Goal: Task Accomplishment & Management: Complete application form

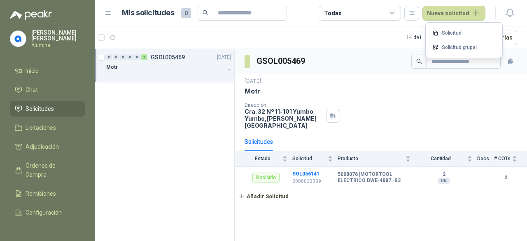
click at [189, 142] on div "0 0 0 0 0 1 GSOL005469 [DATE] Motr" at bounding box center [165, 146] width 140 height 195
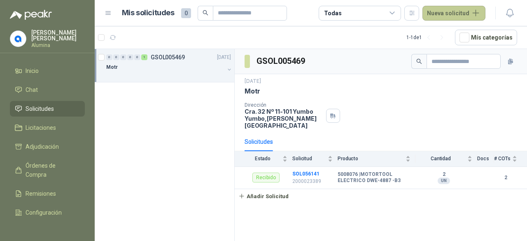
click at [438, 16] on button "Nueva solicitud" at bounding box center [453, 13] width 63 height 15
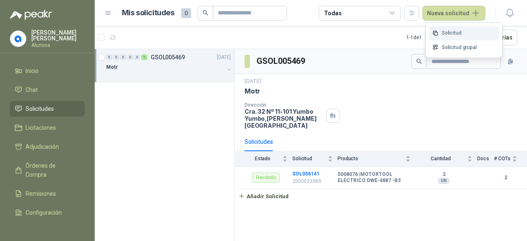
click at [449, 28] on link "Solicitud" at bounding box center [464, 33] width 70 height 14
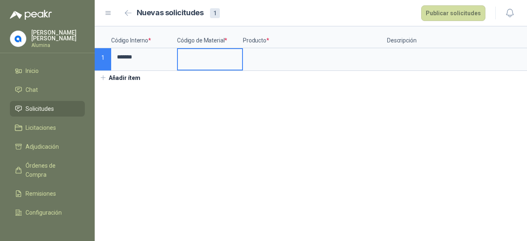
click at [202, 59] on input at bounding box center [210, 57] width 64 height 16
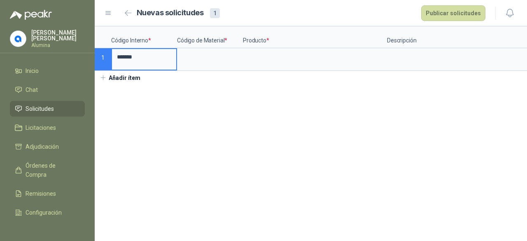
drag, startPoint x: 117, startPoint y: 61, endPoint x: 100, endPoint y: 61, distance: 16.9
click at [100, 62] on div "Código Interno * Código de Material * Producto * Descripción Cantidad * Medida …" at bounding box center [311, 48] width 432 height 44
click at [251, 50] on input at bounding box center [315, 57] width 142 height 16
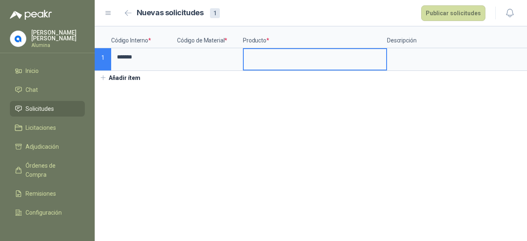
click at [42, 107] on span "Solicitudes" at bounding box center [40, 108] width 28 height 9
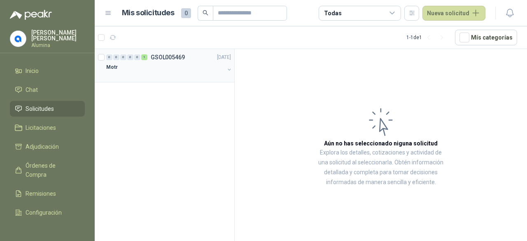
click at [167, 65] on div "Motr" at bounding box center [165, 67] width 118 height 10
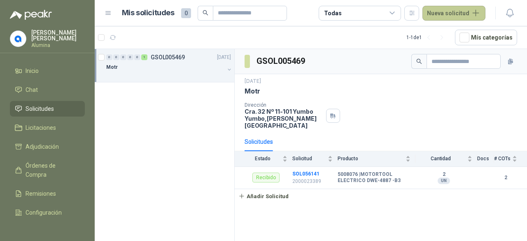
click at [456, 12] on button "Nueva solicitud" at bounding box center [453, 13] width 63 height 15
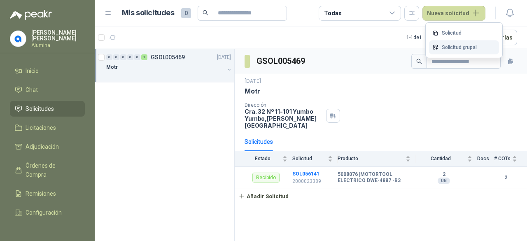
click at [458, 43] on link "Solicitud grupal" at bounding box center [464, 47] width 70 height 14
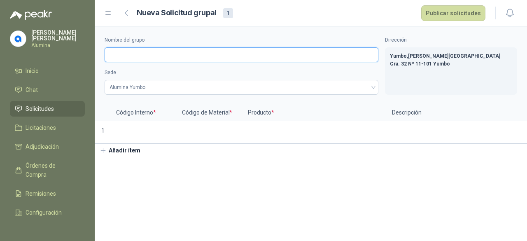
click at [135, 59] on input "Nombre del grupo" at bounding box center [242, 54] width 274 height 15
drag, startPoint x: 157, startPoint y: 58, endPoint x: 125, endPoint y: 56, distance: 32.6
click at [125, 56] on input "**********" at bounding box center [242, 54] width 274 height 15
drag, startPoint x: 157, startPoint y: 56, endPoint x: 128, endPoint y: 56, distance: 29.2
click at [128, 56] on input "**********" at bounding box center [242, 54] width 274 height 15
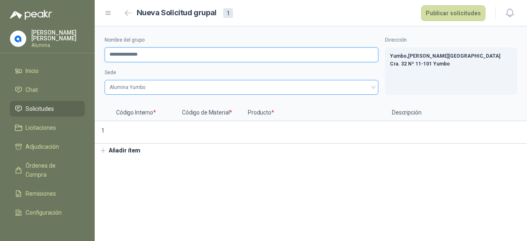
click at [159, 87] on span "Alumina Yumbo" at bounding box center [241, 87] width 264 height 12
type input "**********"
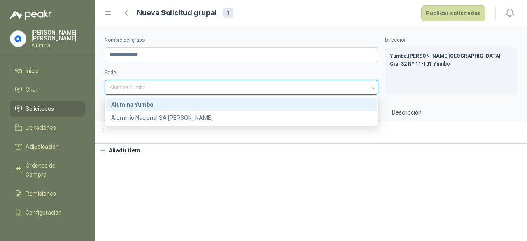
click at [164, 104] on div "Alumina Yumbo" at bounding box center [241, 104] width 261 height 9
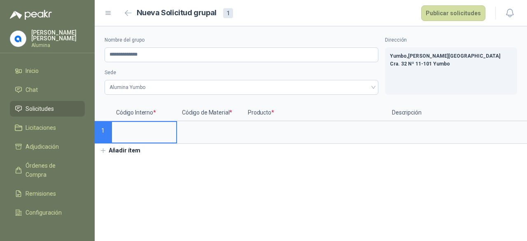
click at [164, 131] on input at bounding box center [144, 130] width 64 height 16
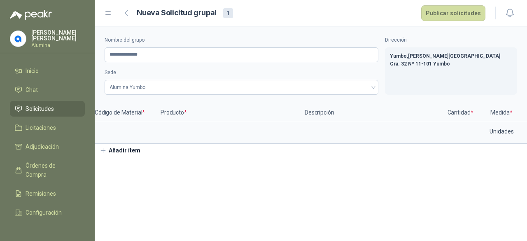
scroll to position [0, 126]
drag, startPoint x: 367, startPoint y: 151, endPoint x: 264, endPoint y: 149, distance: 102.9
click at [268, 149] on div "**********" at bounding box center [311, 91] width 432 height 131
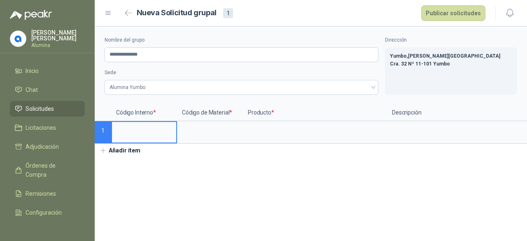
click at [123, 132] on input at bounding box center [144, 130] width 64 height 16
click at [215, 130] on input at bounding box center [210, 130] width 64 height 16
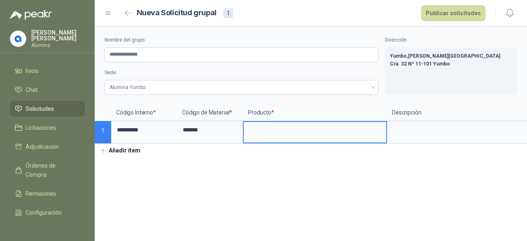
click at [270, 130] on input at bounding box center [315, 130] width 142 height 16
drag, startPoint x: 374, startPoint y: 130, endPoint x: 241, endPoint y: 129, distance: 132.5
click at [243, 129] on div "**********" at bounding box center [315, 132] width 144 height 23
click at [311, 131] on input "**********" at bounding box center [315, 130] width 142 height 16
drag, startPoint x: 294, startPoint y: 131, endPoint x: 368, endPoint y: 126, distance: 74.3
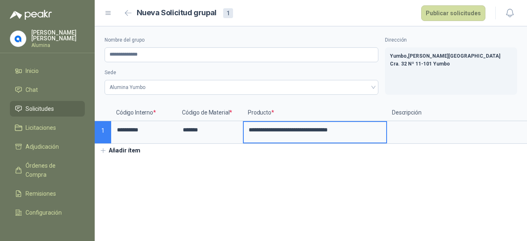
click at [368, 126] on input "**********" at bounding box center [315, 130] width 142 height 16
type input "**********"
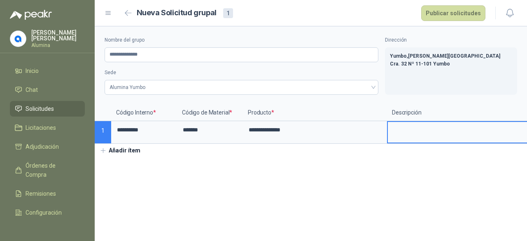
click at [440, 131] on textarea at bounding box center [459, 131] width 142 height 19
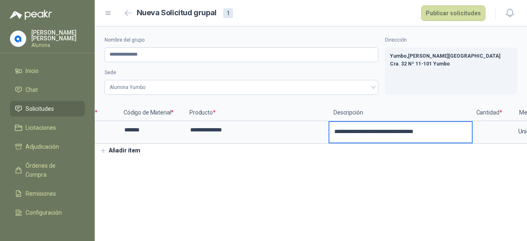
scroll to position [0, 62]
click at [454, 130] on textarea "**********" at bounding box center [397, 131] width 142 height 19
type textarea "**********"
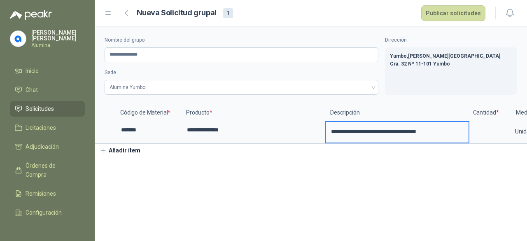
type textarea "**********"
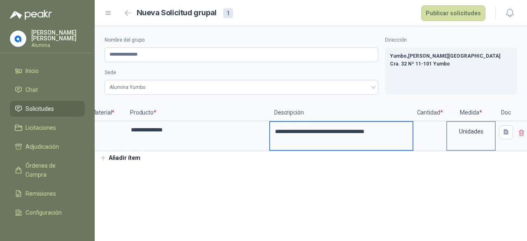
scroll to position [0, 126]
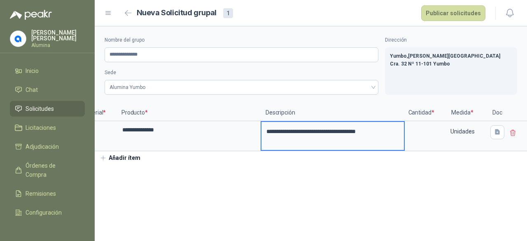
type textarea "**********"
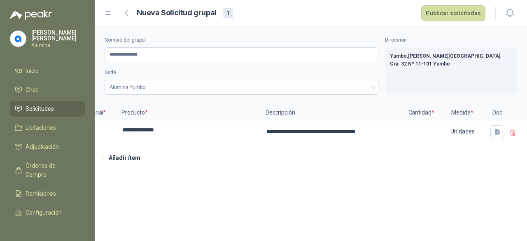
click at [419, 121] on p "Cantidad *" at bounding box center [421, 113] width 33 height 16
click at [417, 129] on input at bounding box center [420, 130] width 31 height 16
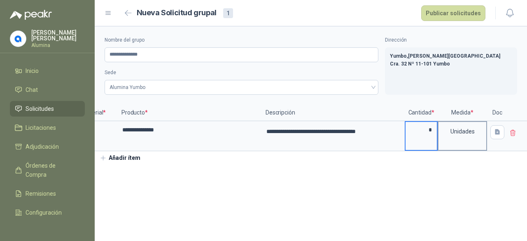
type input "*"
click at [470, 131] on div "Unidades" at bounding box center [462, 131] width 48 height 19
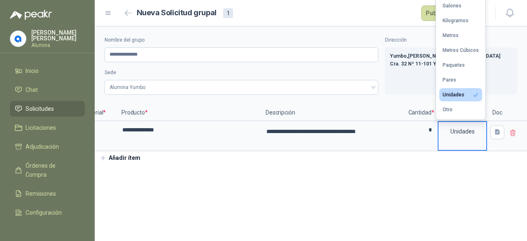
click at [470, 131] on div "Unidades" at bounding box center [462, 131] width 48 height 19
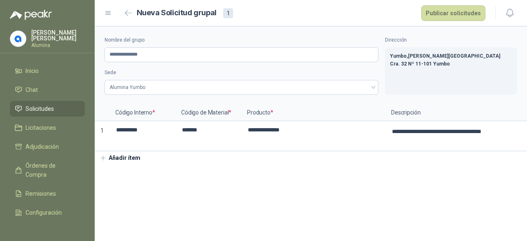
scroll to position [0, 0]
click at [119, 165] on button "Añadir ítem" at bounding box center [120, 158] width 51 height 14
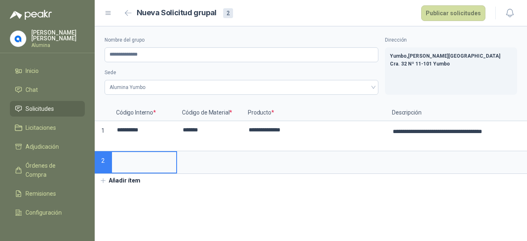
click at [136, 154] on input at bounding box center [144, 160] width 64 height 16
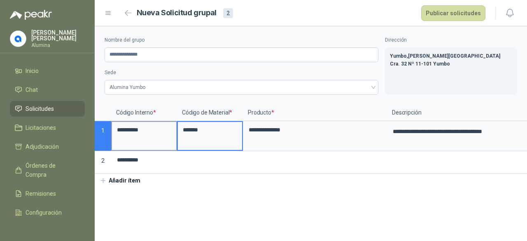
drag, startPoint x: 215, startPoint y: 131, endPoint x: 158, endPoint y: 129, distance: 56.9
click at [158, 129] on div "**********" at bounding box center [311, 139] width 432 height 69
click at [203, 157] on input at bounding box center [210, 160] width 64 height 16
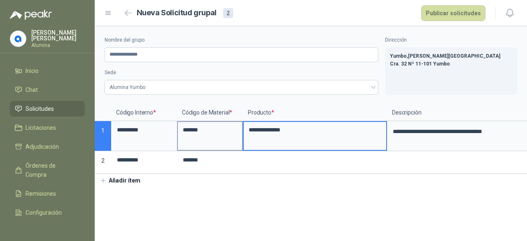
drag, startPoint x: 275, startPoint y: 129, endPoint x: 206, endPoint y: 130, distance: 68.7
click at [206, 130] on div "**********" at bounding box center [311, 139] width 432 height 69
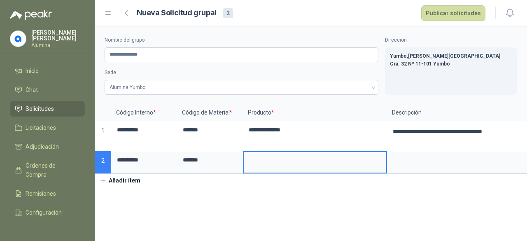
click at [274, 158] on input at bounding box center [315, 160] width 142 height 16
click at [280, 158] on input "**********" at bounding box center [315, 160] width 142 height 16
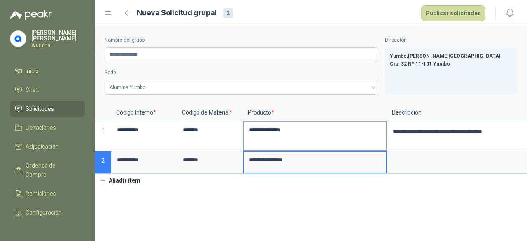
type input "**********"
click at [282, 130] on input "**********" at bounding box center [315, 130] width 142 height 16
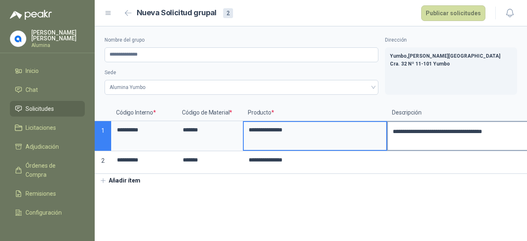
type input "**********"
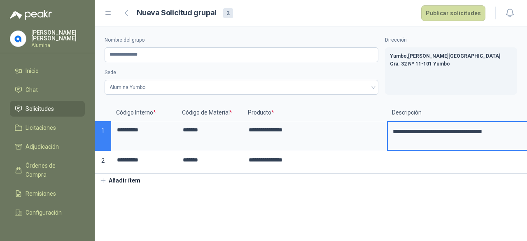
click at [424, 131] on textarea "**********" at bounding box center [459, 136] width 142 height 28
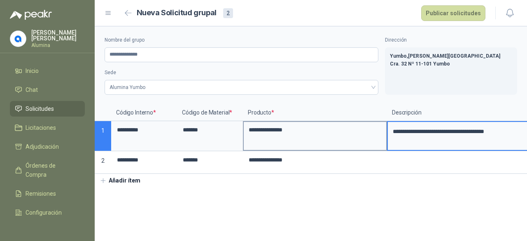
drag, startPoint x: 430, startPoint y: 142, endPoint x: 378, endPoint y: 130, distance: 53.3
click at [378, 130] on div "**********" at bounding box center [311, 139] width 432 height 69
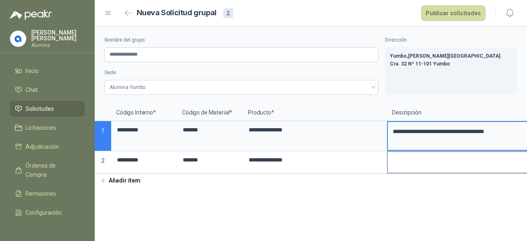
type textarea "**********"
click at [393, 165] on textarea at bounding box center [459, 161] width 142 height 19
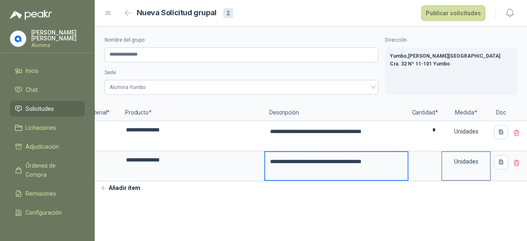
scroll to position [0, 126]
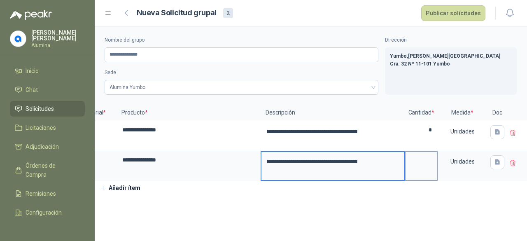
click at [423, 158] on input at bounding box center [420, 160] width 31 height 16
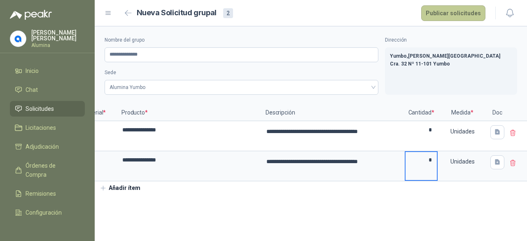
type input "*"
click at [461, 14] on button "Publicar solicitudes" at bounding box center [453, 13] width 64 height 16
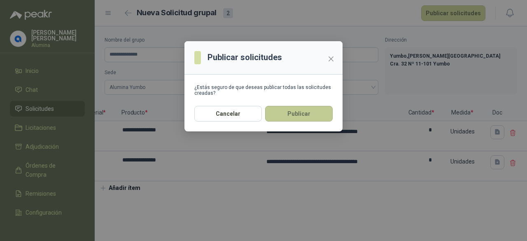
click at [310, 114] on button "Publicar" at bounding box center [299, 114] width 68 height 16
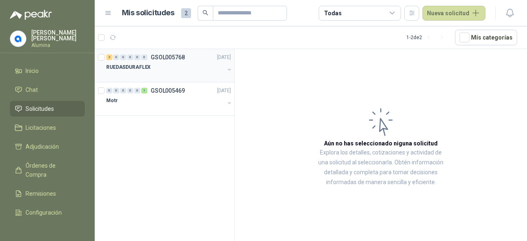
click at [142, 74] on div at bounding box center [165, 75] width 118 height 7
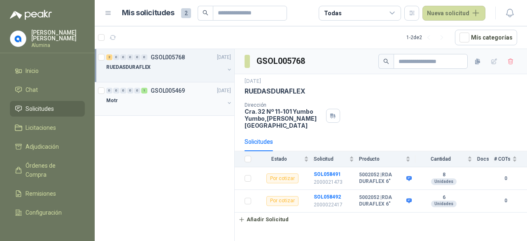
click at [175, 107] on div at bounding box center [165, 108] width 118 height 7
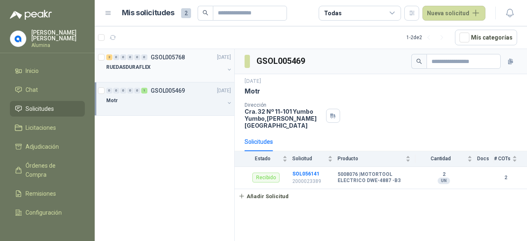
click at [163, 71] on div "RUEDASDURAFLEX" at bounding box center [165, 67] width 118 height 10
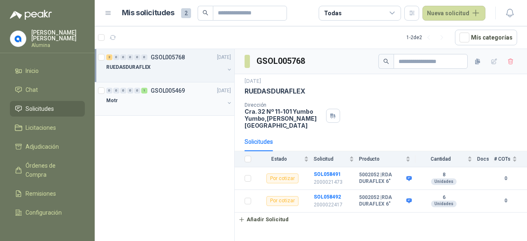
click at [176, 95] on div "Motr" at bounding box center [165, 100] width 118 height 10
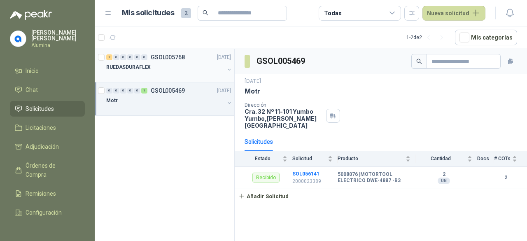
click at [184, 63] on div "RUEDASDURAFLEX" at bounding box center [165, 67] width 118 height 10
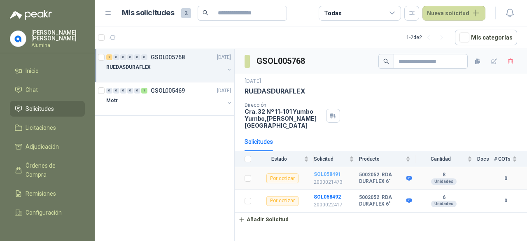
click at [333, 171] on b "SOL058491" at bounding box center [327, 174] width 27 height 6
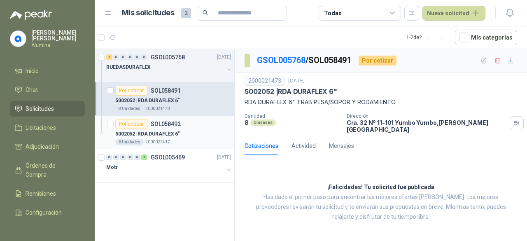
click at [183, 129] on div "5002052 | RDA DURAFLEX 6"" at bounding box center [173, 134] width 116 height 10
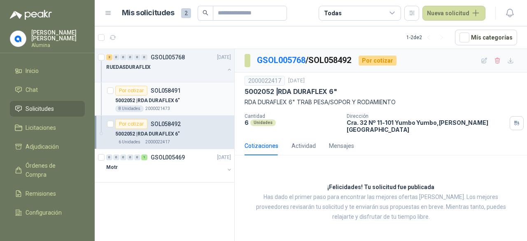
click at [180, 102] on div "5002052 | RDA DURAFLEX 6"" at bounding box center [173, 100] width 116 height 10
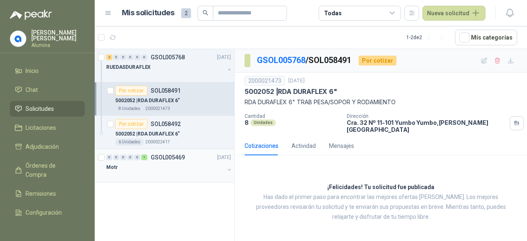
click at [172, 165] on div "Motr" at bounding box center [165, 167] width 118 height 10
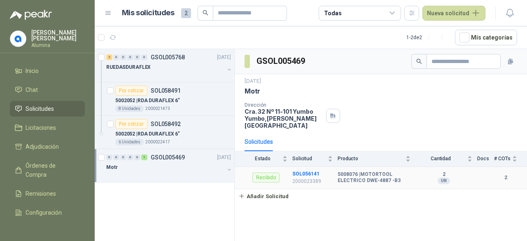
click at [338, 171] on b "5008076 | MOTORTOOL ELECTRICO DWE-4887 -B3" at bounding box center [374, 177] width 73 height 13
click at [305, 171] on b "SOL056141" at bounding box center [305, 174] width 27 height 6
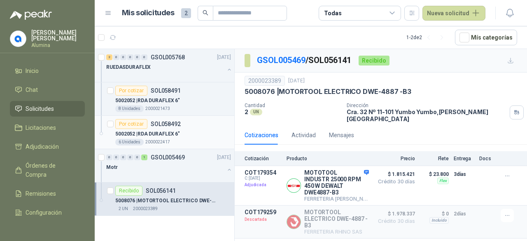
click at [187, 123] on div "Por cotizar SOL058492" at bounding box center [173, 124] width 116 height 10
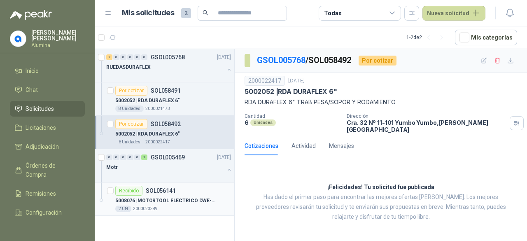
click at [171, 197] on p "5008076 | MOTORTOOL ELECTRICO DWE-4887 -B3" at bounding box center [166, 201] width 102 height 8
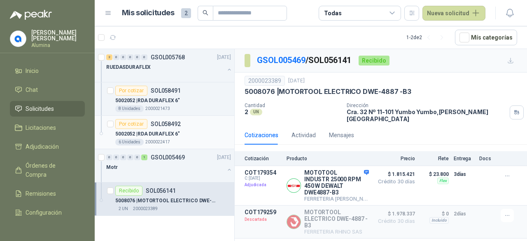
click at [171, 130] on p "5002052 | RDA DURAFLEX 6"" at bounding box center [147, 134] width 65 height 8
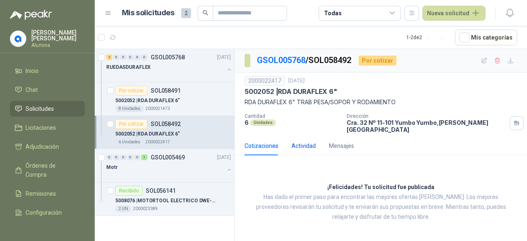
click at [310, 141] on div "Actividad" at bounding box center [303, 145] width 24 height 9
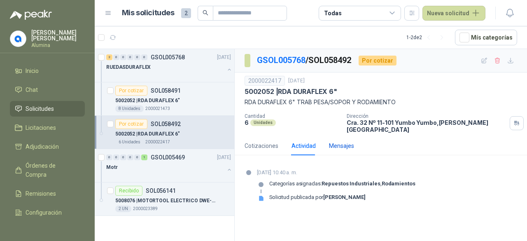
click at [329, 141] on div "Mensajes" at bounding box center [341, 145] width 25 height 9
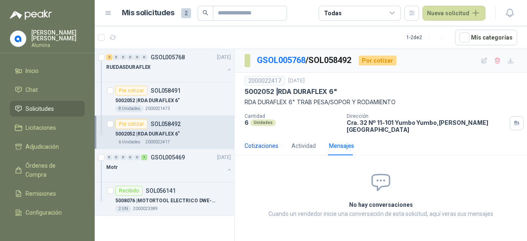
click at [274, 141] on div "Cotizaciones" at bounding box center [261, 145] width 34 height 9
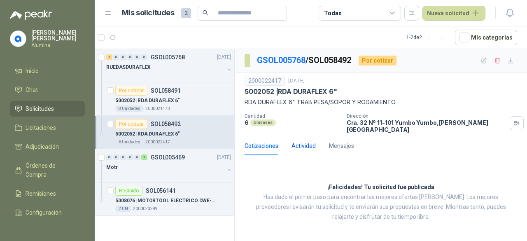
click at [311, 141] on div "Actividad" at bounding box center [303, 145] width 24 height 9
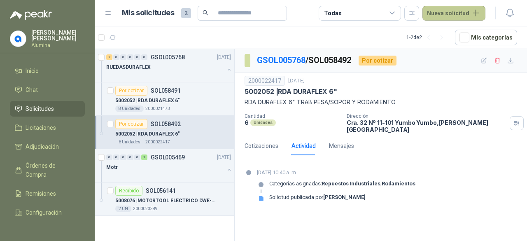
click at [445, 14] on button "Nueva solicitud" at bounding box center [453, 13] width 63 height 15
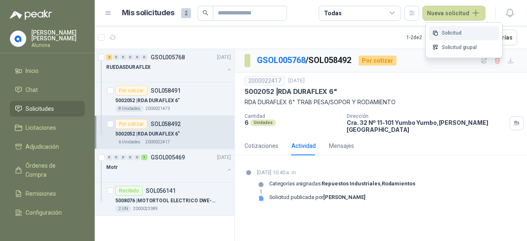
click at [451, 28] on link "Solicitud" at bounding box center [464, 33] width 70 height 14
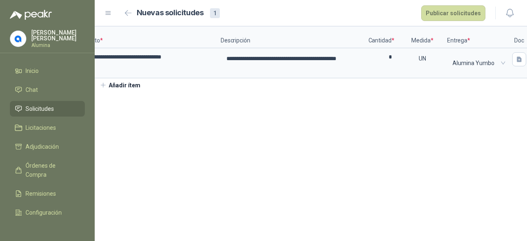
scroll to position [0, 188]
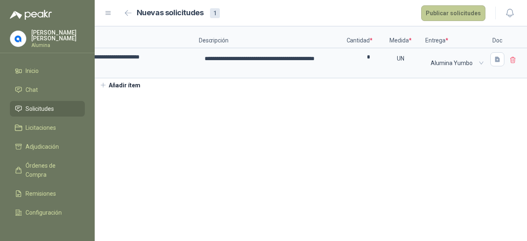
click at [445, 14] on button "Publicar solicitudes" at bounding box center [453, 13] width 64 height 16
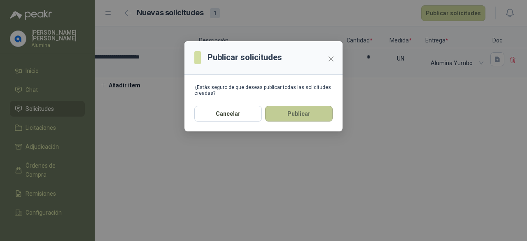
click at [296, 115] on button "Publicar" at bounding box center [299, 114] width 68 height 16
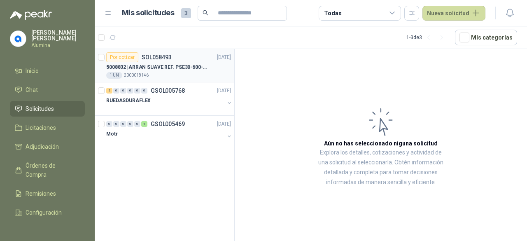
click at [167, 71] on div "5008832 | ARRAN SUAVE REF. PSE30-600-70 20HP-30A" at bounding box center [168, 67] width 125 height 10
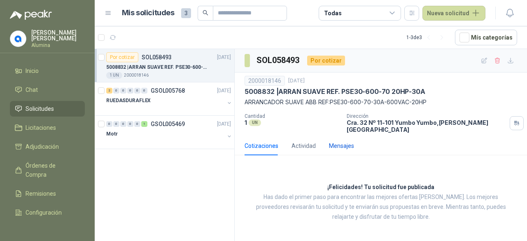
click at [341, 141] on div "Mensajes" at bounding box center [341, 145] width 25 height 9
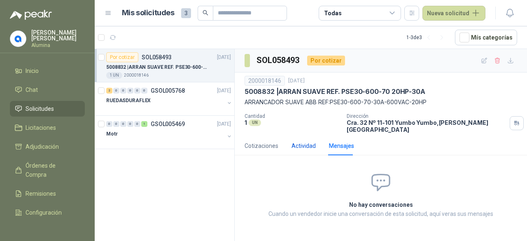
click at [309, 141] on div "Actividad" at bounding box center [303, 145] width 24 height 9
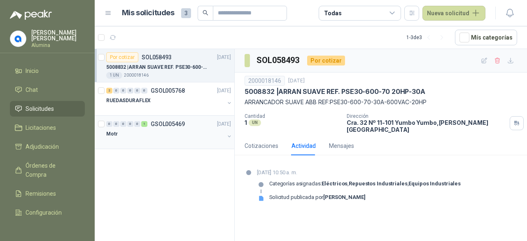
click at [228, 133] on button "button" at bounding box center [229, 136] width 7 height 7
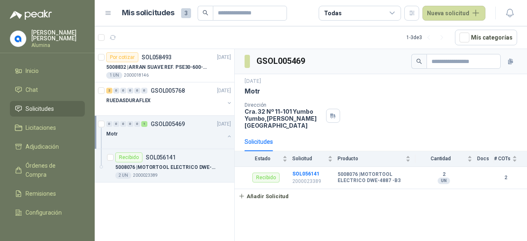
drag, startPoint x: 190, startPoint y: 164, endPoint x: 174, endPoint y: 186, distance: 26.8
click at [174, 186] on div "Por cotizar SOL058493 [DATE] 5008832 | ARRAN SUAVE REF. PSE30-600-70 20HP-30A 1…" at bounding box center [165, 146] width 140 height 195
click at [229, 136] on button "button" at bounding box center [229, 136] width 7 height 7
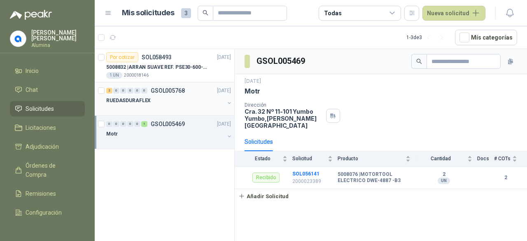
click at [177, 102] on div "RUEDASDURAFLEX" at bounding box center [165, 100] width 118 height 10
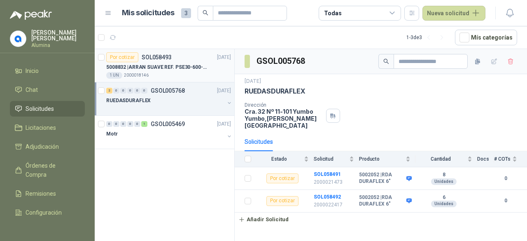
click at [186, 74] on div "1 UN 2000018146" at bounding box center [168, 75] width 125 height 7
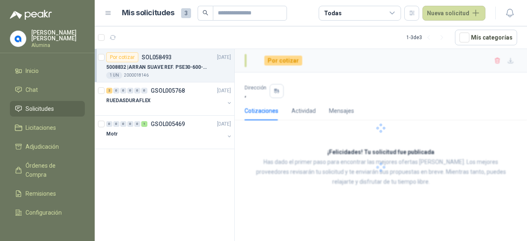
click at [186, 74] on div "1 UN 2000018146" at bounding box center [168, 75] width 125 height 7
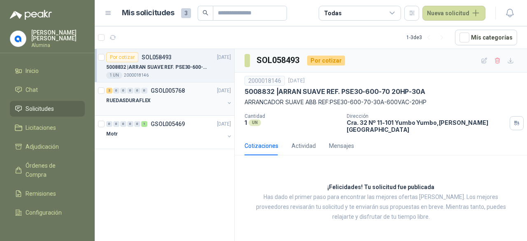
click at [192, 95] on div "RUEDASDURAFLEX" at bounding box center [165, 100] width 118 height 10
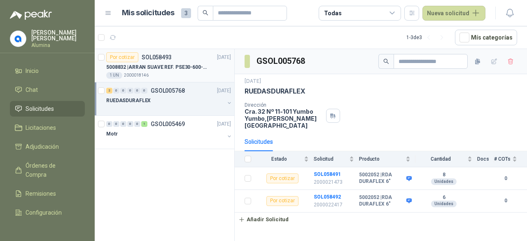
click at [181, 71] on div "5008832 | ARRAN SUAVE REF. PSE30-600-70 20HP-30A" at bounding box center [168, 67] width 125 height 10
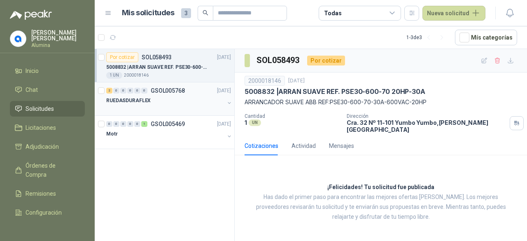
click at [187, 99] on div "RUEDASDURAFLEX" at bounding box center [165, 100] width 118 height 10
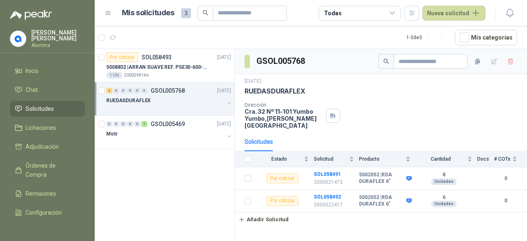
click at [187, 99] on div "RUEDASDURAFLEX" at bounding box center [165, 100] width 118 height 10
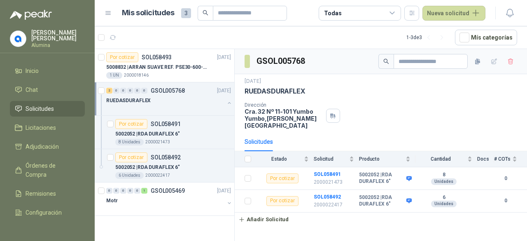
click at [187, 99] on div "RUEDASDURAFLEX" at bounding box center [165, 100] width 118 height 10
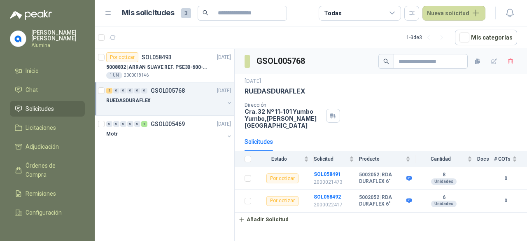
click at [187, 99] on div "RUEDASDURAFLEX" at bounding box center [165, 100] width 118 height 10
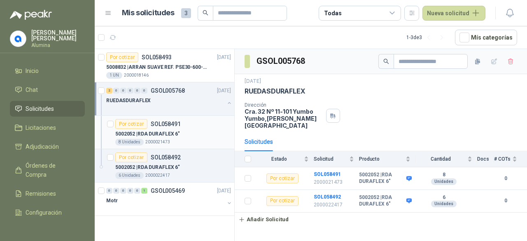
click at [165, 137] on p "5002052 | RDA DURAFLEX 6"" at bounding box center [147, 134] width 65 height 8
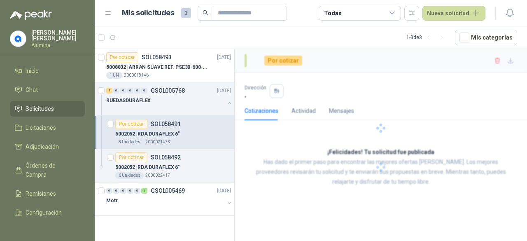
click at [165, 137] on p "5002052 | RDA DURAFLEX 6"" at bounding box center [147, 134] width 65 height 8
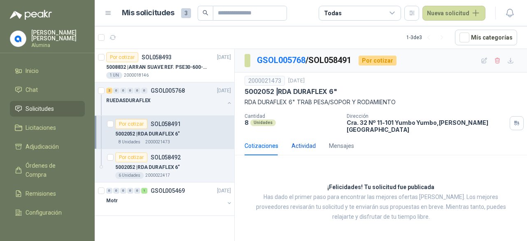
click at [298, 144] on div "Actividad" at bounding box center [303, 145] width 24 height 9
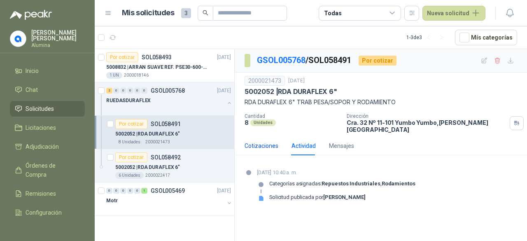
click at [270, 142] on div "Cotizaciones" at bounding box center [261, 145] width 34 height 9
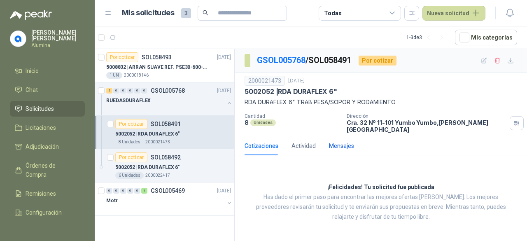
click at [329, 141] on div "Mensajes" at bounding box center [341, 145] width 25 height 9
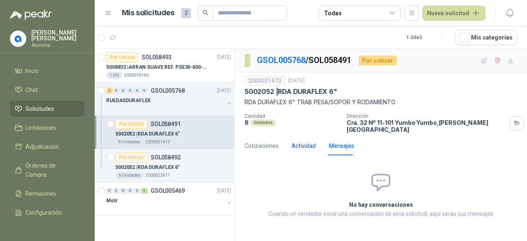
click at [300, 141] on div "Actividad" at bounding box center [303, 145] width 24 height 9
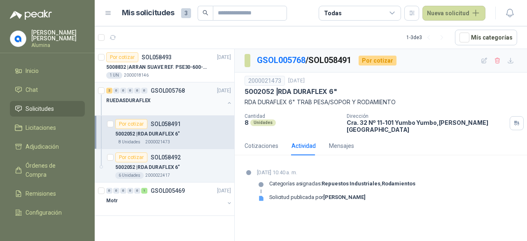
click at [228, 100] on button "button" at bounding box center [229, 103] width 7 height 7
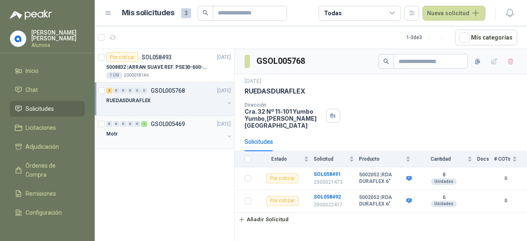
click at [228, 139] on div at bounding box center [229, 137] width 7 height 8
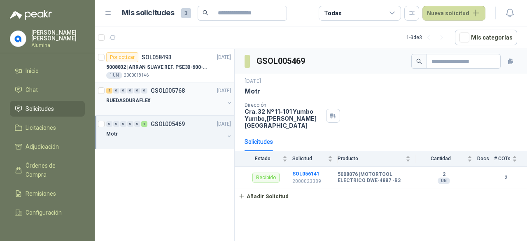
click at [183, 95] on div "RUEDASDURAFLEX" at bounding box center [165, 100] width 118 height 10
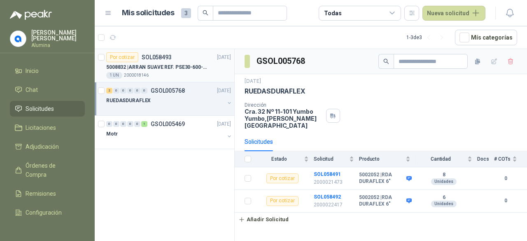
click at [182, 74] on div "1 UN 2000018146" at bounding box center [168, 75] width 125 height 7
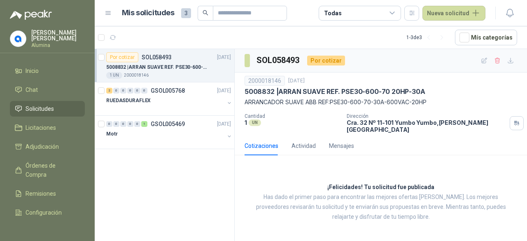
click at [321, 137] on div "Cotizaciones Actividad Mensajes" at bounding box center [298, 145] width 109 height 19
click at [329, 141] on div "Mensajes" at bounding box center [341, 145] width 25 height 9
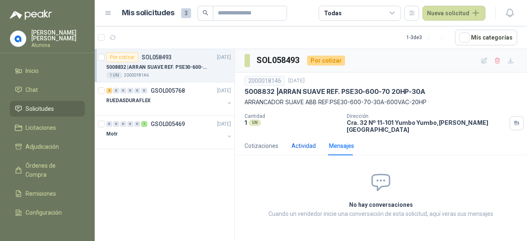
click at [304, 141] on div "Actividad" at bounding box center [303, 145] width 24 height 9
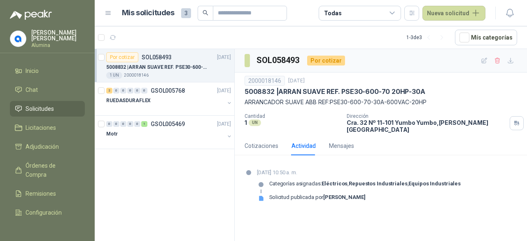
click at [317, 95] on div "2000018146 [DATE] 5008832 | ARRAN SUAVE REF. PSE30-600-70 20HP-30A ARRANCADOR S…" at bounding box center [380, 91] width 272 height 31
click at [317, 95] on p "5008832 | ARRAN SUAVE REF. PSE30-600-70 20HP-30A" at bounding box center [334, 91] width 181 height 9
click at [293, 90] on p "5008832 | ARRAN SUAVE REF. PSE30-600-70 20HP-30A" at bounding box center [334, 91] width 181 height 9
click at [250, 89] on p "5008832 | ARRAN SUAVE REF. PSE30-600-70 20HP-30A" at bounding box center [334, 91] width 181 height 9
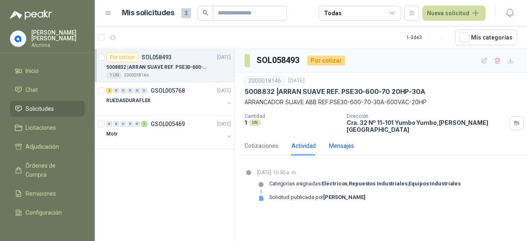
click at [330, 141] on div "Mensajes" at bounding box center [341, 145] width 25 height 9
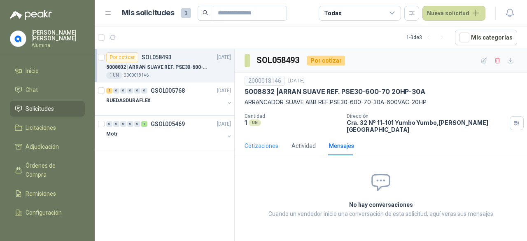
click at [259, 136] on div "Cotizaciones" at bounding box center [261, 145] width 34 height 19
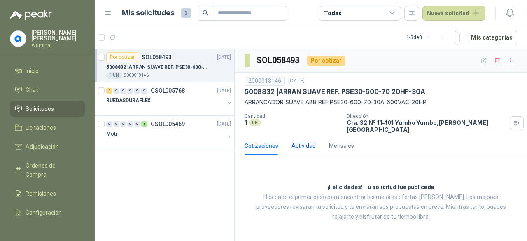
click at [313, 141] on div "Actividad" at bounding box center [303, 145] width 24 height 9
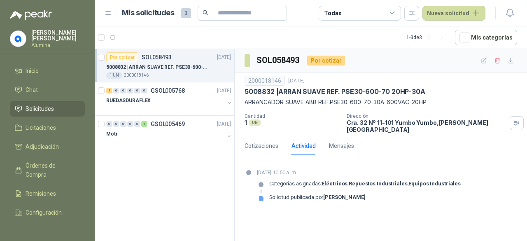
click at [330, 98] on p "ARRANCADOR SUAVE ABB REF:PSE30-600-70-30A-600VAC-20HP" at bounding box center [380, 102] width 272 height 9
click at [254, 91] on p "5008832 | ARRAN SUAVE REF. PSE30-600-70 20HP-30A" at bounding box center [334, 91] width 181 height 9
click at [180, 75] on div "1 UN 2000018146" at bounding box center [168, 75] width 125 height 7
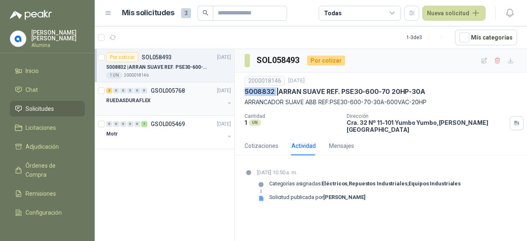
click at [187, 88] on div "2 0 0 0 0 0 GSOL005768 [DATE]" at bounding box center [169, 91] width 126 height 10
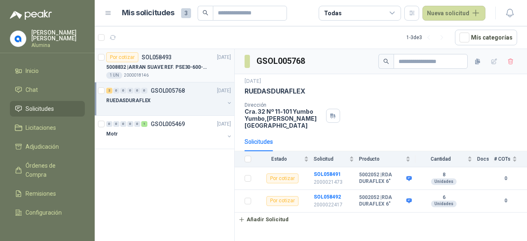
click at [158, 68] on p "5008832 | ARRAN SUAVE REF. PSE30-600-70 20HP-30A" at bounding box center [157, 67] width 102 height 8
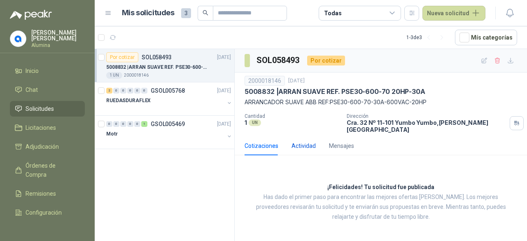
click at [301, 141] on div "Actividad" at bounding box center [303, 145] width 24 height 9
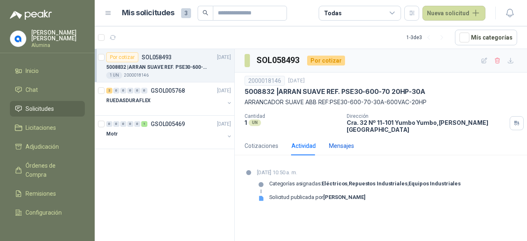
click at [340, 141] on div "Mensajes" at bounding box center [341, 145] width 25 height 9
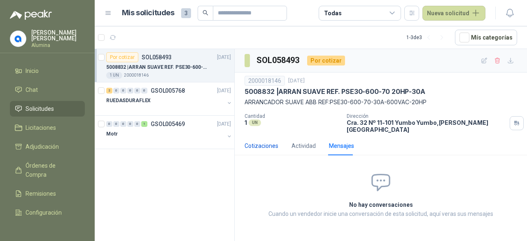
click at [274, 141] on div "Cotizaciones" at bounding box center [261, 145] width 34 height 9
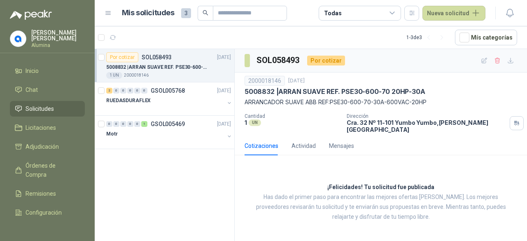
click at [170, 66] on p "5008832 | ARRAN SUAVE REF. PSE30-600-70 20HP-30A" at bounding box center [157, 67] width 102 height 8
click at [178, 65] on p "5008832 | ARRAN SUAVE REF. PSE30-600-70 20HP-30A" at bounding box center [157, 67] width 102 height 8
click at [105, 56] on article "Por cotizar SOL058493 [DATE] 5008832 | ARRAN SUAVE REF. PSE30-600-70 20HP-30A 1…" at bounding box center [165, 65] width 140 height 33
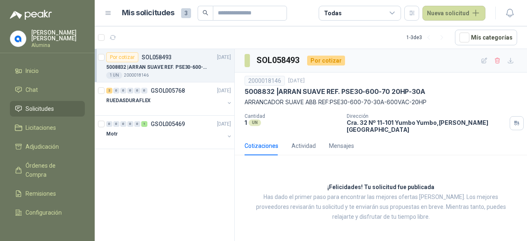
click at [95, 59] on article "Por cotizar SOL058493 [DATE] 5008832 | ARRAN SUAVE REF. PSE30-600-70 20HP-30A 1…" at bounding box center [165, 65] width 140 height 33
click at [191, 68] on p "5008832 | ARRAN SUAVE REF. PSE30-600-70 20HP-30A" at bounding box center [157, 67] width 102 height 8
click at [184, 67] on p "5008832 | ARRAN SUAVE REF. PSE30-600-70 20HP-30A" at bounding box center [157, 67] width 102 height 8
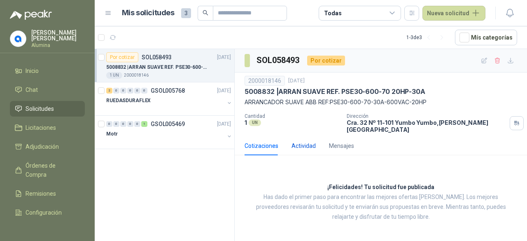
click at [311, 141] on div "Actividad" at bounding box center [303, 145] width 24 height 9
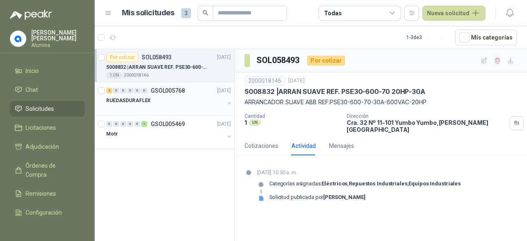
click at [184, 111] on div at bounding box center [165, 108] width 118 height 7
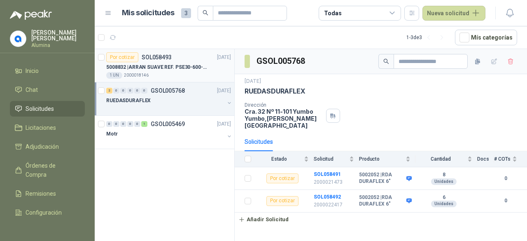
click at [184, 72] on div "1 UN 2000018146" at bounding box center [168, 75] width 125 height 7
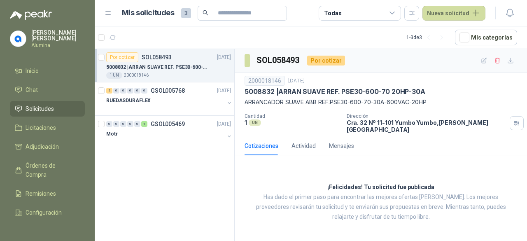
click at [312, 99] on p "ARRANCADOR SUAVE ABB REF:PSE30-600-70-30A-600VAC-20HP" at bounding box center [380, 102] width 272 height 9
click at [314, 90] on p "5008832 | ARRAN SUAVE REF. PSE30-600-70 20HP-30A" at bounding box center [334, 91] width 181 height 9
click at [486, 58] on icon "button" at bounding box center [484, 60] width 7 height 7
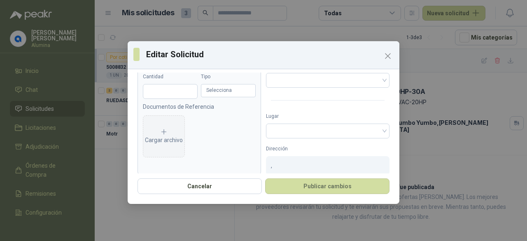
type input "**********"
type textarea "**********"
type input "*"
type input "**********"
type input "*******"
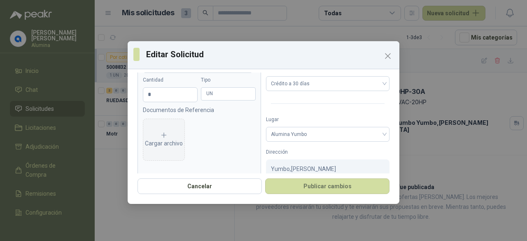
scroll to position [41, 0]
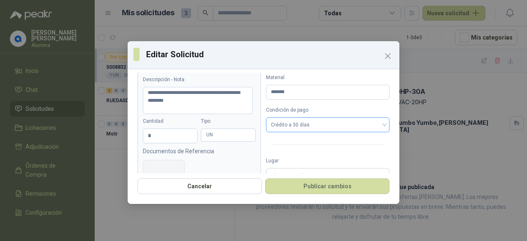
click at [340, 127] on span "Crédito a 30 días" at bounding box center [328, 125] width 114 height 12
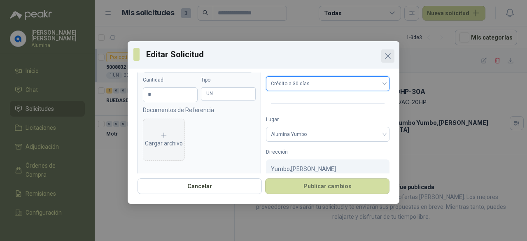
click at [386, 54] on icon "Close" at bounding box center [387, 56] width 5 height 5
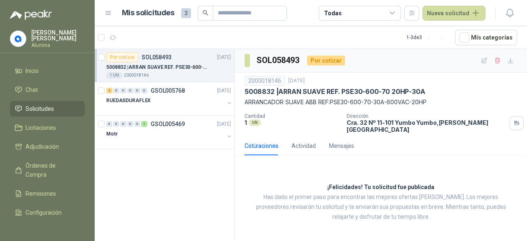
click at [193, 171] on div "Por cotizar SOL058493 [DATE] 5008832 | ARRAN SUAVE REF. PSE30-600-70 20HP-30A 1…" at bounding box center [165, 146] width 140 height 195
click at [127, 91] on div "2 0 0 0 0 0" at bounding box center [126, 91] width 41 height 6
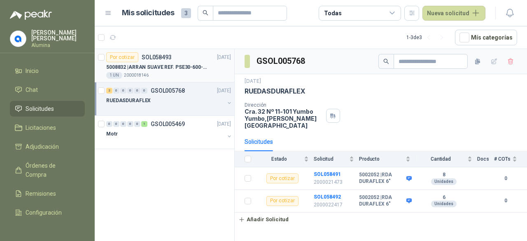
click at [159, 66] on p "5008832 | ARRAN SUAVE REF. PSE30-600-70 20HP-30A" at bounding box center [157, 67] width 102 height 8
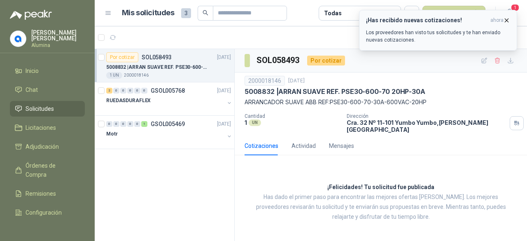
click at [451, 37] on p "Los proveedores han visto tus solicitudes y te han enviado nuevas cotizaciones." at bounding box center [438, 36] width 144 height 15
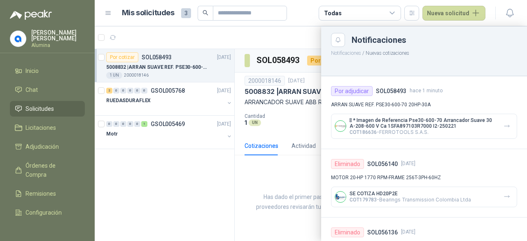
click at [439, 123] on p " * Imagen de Referencia Pse30-600-70 Arrancador Suave 30 A-208-600 V Ca 1SFA89…" at bounding box center [422, 123] width 147 height 12
click at [423, 123] on p " * Imagen de Referencia Pse30-600-70 Arrancador Suave 30 A-208-600 V Ca 1SFA89…" at bounding box center [422, 123] width 147 height 12
click at [400, 127] on p " * Imagen de Referencia Pse30-600-70 Arrancador Suave 30 A-208-600 V Ca 1SFA89…" at bounding box center [422, 123] width 147 height 12
click at [503, 126] on icon "button" at bounding box center [506, 126] width 7 height 7
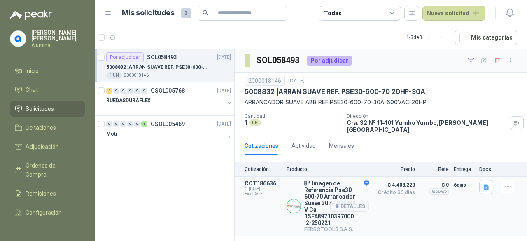
click at [328, 187] on p " * Imagen de Referencia Pse30-600-70 Arrancador Suave 30 A-208-600 V Ca 1SFA89…" at bounding box center [336, 203] width 65 height 46
click at [267, 190] on div "COT186636 C: [DATE] Exp: [DATE]" at bounding box center [262, 206] width 37 height 52
click at [253, 180] on p "COT186636" at bounding box center [262, 183] width 37 height 7
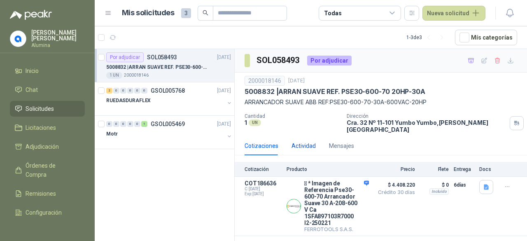
click at [305, 141] on div "Actividad" at bounding box center [303, 145] width 24 height 9
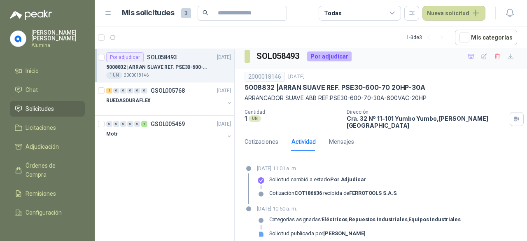
scroll to position [5, 0]
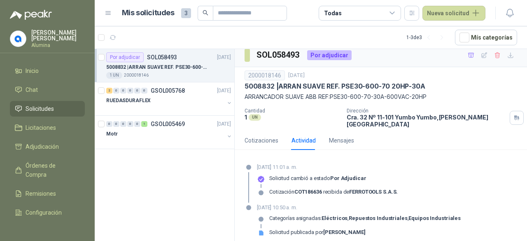
click at [340, 189] on div "Cotización COT186636 recibida de FERROTOOLS S.A.S." at bounding box center [333, 192] width 128 height 7
click at [339, 137] on div "Mensajes" at bounding box center [341, 140] width 25 height 9
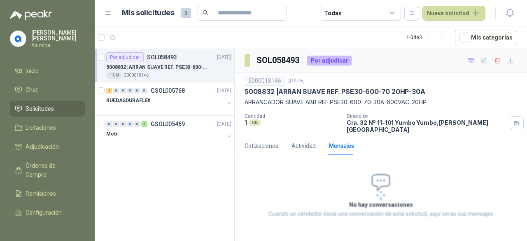
scroll to position [0, 0]
click at [273, 142] on div "Cotizaciones" at bounding box center [261, 145] width 34 height 9
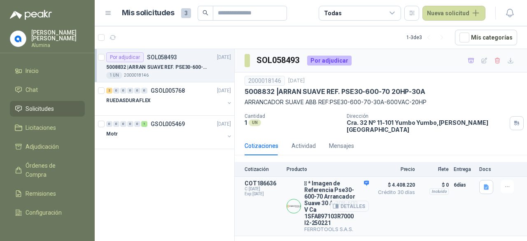
click at [262, 191] on span "Exp: [DATE]" at bounding box center [262, 193] width 37 height 5
click at [415, 204] on article "COT186636 C: [DATE] Exp: [DATE]  * Imagen de Referencia Pse30-600-70 Arrancado…" at bounding box center [381, 206] width 292 height 59
click at [510, 183] on icon "button" at bounding box center [507, 186] width 7 height 7
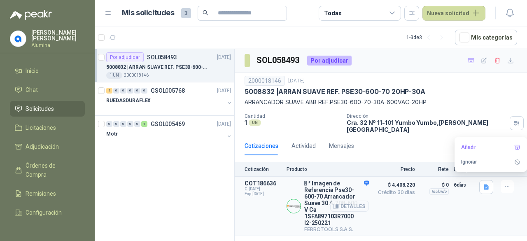
click at [406, 199] on p "$ 4.408.220 Crédito 30 días" at bounding box center [394, 206] width 41 height 52
click at [324, 180] on p " * Imagen de Referencia Pse30-600-70 Arrancador Suave 30 A-208-600 V Ca 1SFA89…" at bounding box center [336, 203] width 65 height 46
click at [348, 204] on button "Detalles" at bounding box center [349, 205] width 39 height 11
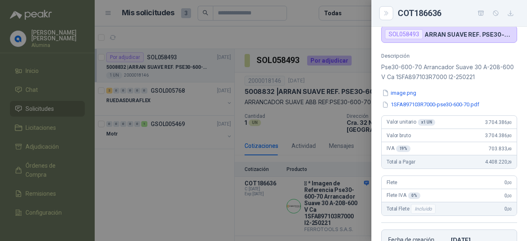
scroll to position [83, 0]
click at [409, 90] on button "image.png" at bounding box center [399, 92] width 36 height 9
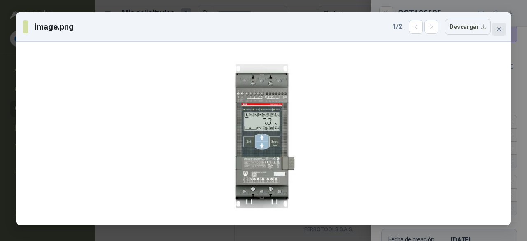
click at [498, 28] on icon "close" at bounding box center [498, 29] width 5 height 5
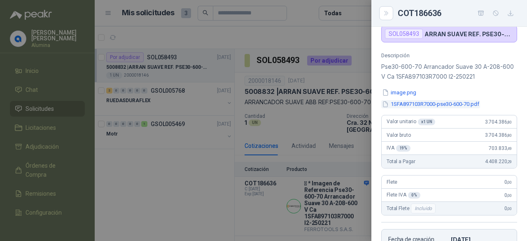
click at [426, 101] on button "1SFA897103R7000-pse30-600-70.pdf" at bounding box center [430, 104] width 99 height 9
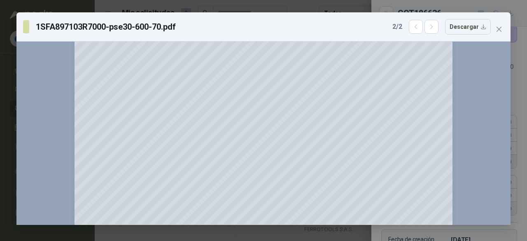
scroll to position [82, 0]
click at [499, 28] on icon "close" at bounding box center [498, 29] width 5 height 5
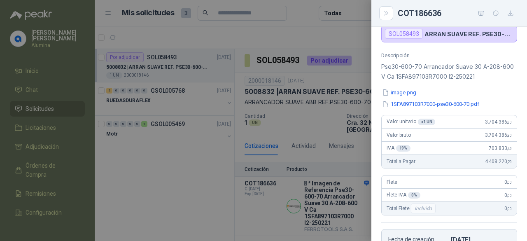
click at [231, 191] on div at bounding box center [263, 120] width 527 height 241
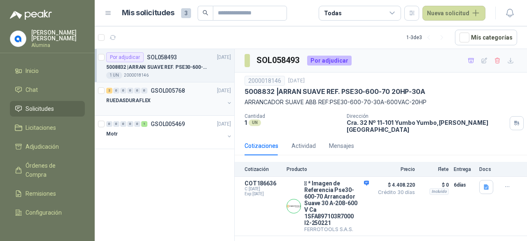
click at [226, 104] on button "button" at bounding box center [229, 103] width 7 height 7
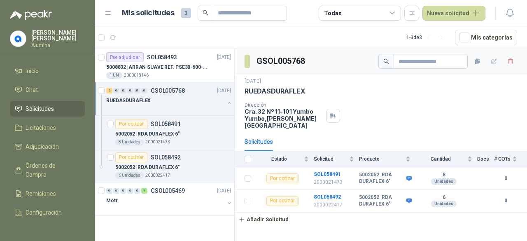
click at [230, 103] on button "button" at bounding box center [229, 103] width 7 height 7
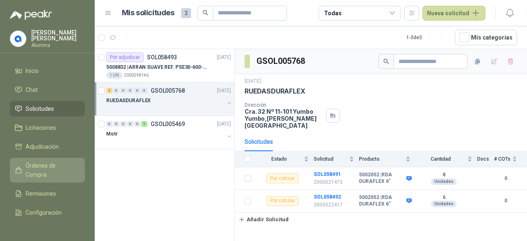
click at [43, 174] on span "Órdenes de Compra" at bounding box center [51, 170] width 51 height 18
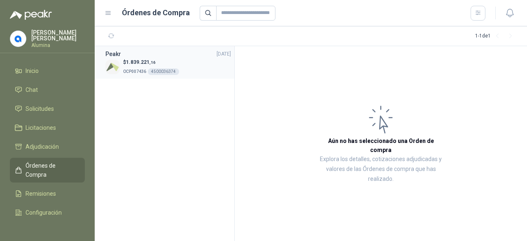
click at [143, 72] on span "OCP007436" at bounding box center [134, 71] width 23 height 5
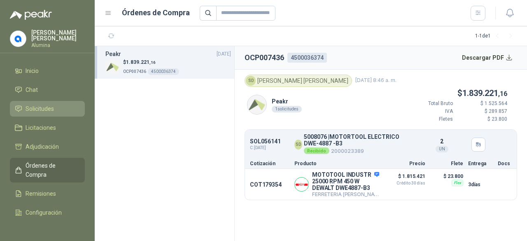
click at [46, 105] on span "Solicitudes" at bounding box center [40, 108] width 28 height 9
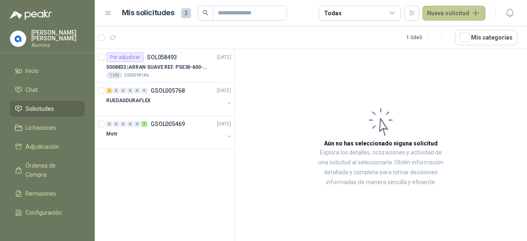
click at [454, 14] on button "Nueva solicitud" at bounding box center [453, 13] width 63 height 15
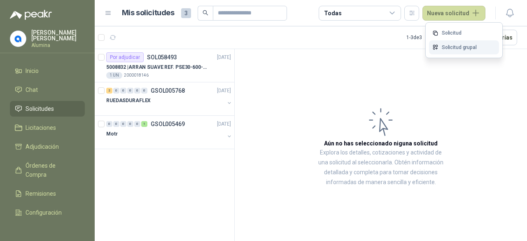
click at [458, 49] on link "Solicitud grupal" at bounding box center [464, 47] width 70 height 14
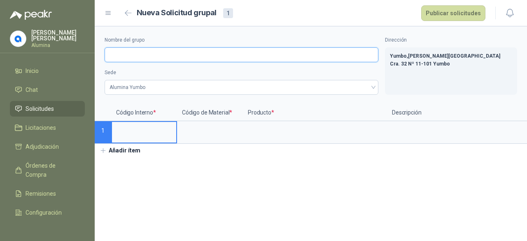
click at [141, 56] on input "Nombre del grupo" at bounding box center [242, 54] width 274 height 15
type input "*******"
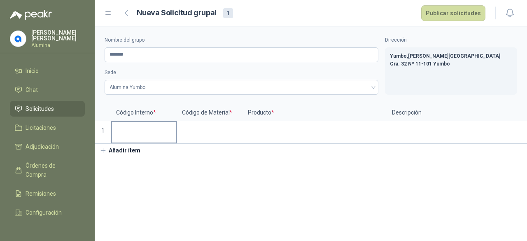
click at [140, 134] on input at bounding box center [144, 130] width 64 height 16
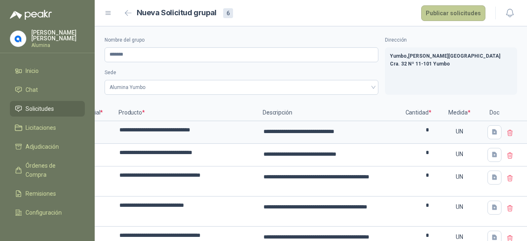
click at [435, 15] on button "Publicar solicitudes" at bounding box center [453, 13] width 64 height 16
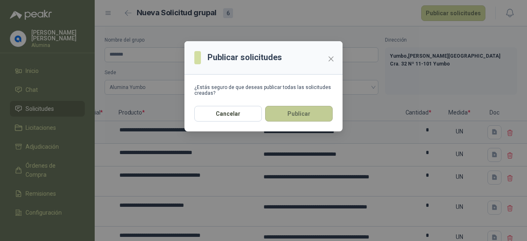
click at [314, 113] on button "Publicar" at bounding box center [299, 114] width 68 height 16
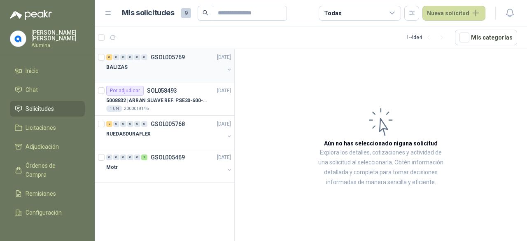
click at [186, 72] on div at bounding box center [165, 75] width 118 height 7
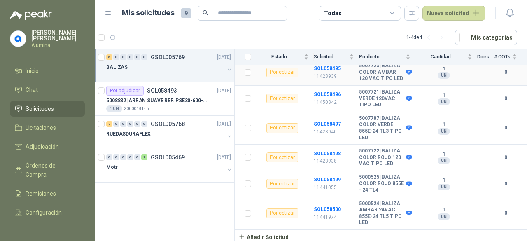
scroll to position [125, 0]
click at [226, 70] on button "button" at bounding box center [229, 69] width 7 height 7
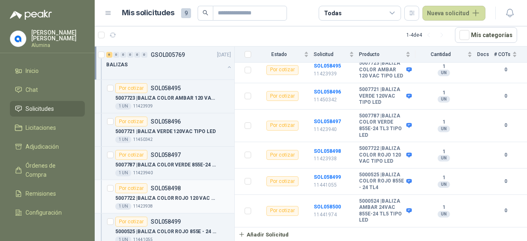
scroll to position [0, 0]
click at [226, 65] on button "button" at bounding box center [229, 67] width 7 height 7
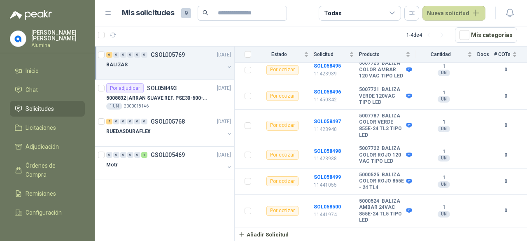
click at [231, 61] on div "BALIZAS" at bounding box center [169, 68] width 126 height 16
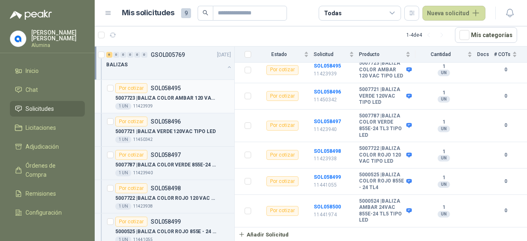
click at [205, 90] on div "Por cotizar SOL058495" at bounding box center [173, 88] width 116 height 10
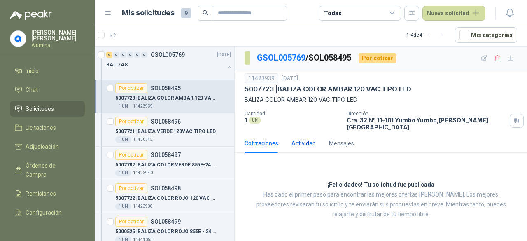
click at [303, 140] on div "Actividad" at bounding box center [303, 143] width 24 height 9
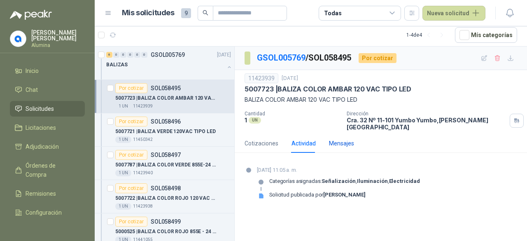
click at [340, 140] on div "Mensajes" at bounding box center [341, 143] width 25 height 9
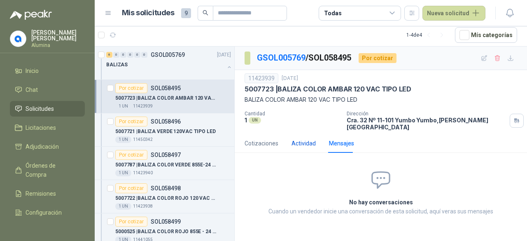
click at [311, 139] on div "Actividad" at bounding box center [303, 143] width 24 height 9
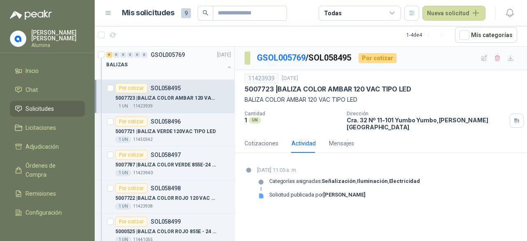
click at [226, 68] on button "button" at bounding box center [229, 67] width 7 height 7
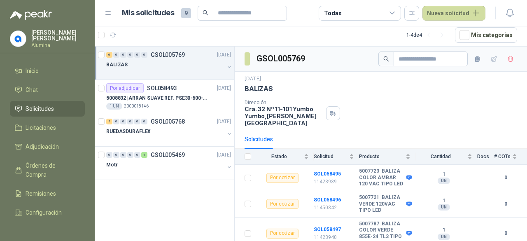
click at [227, 66] on button "button" at bounding box center [229, 67] width 7 height 7
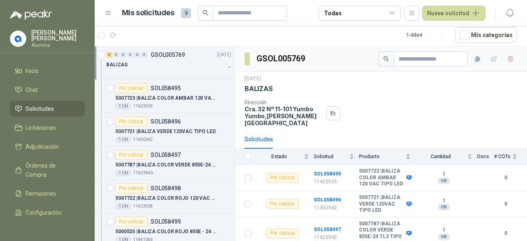
click at [226, 64] on button "button" at bounding box center [229, 67] width 7 height 7
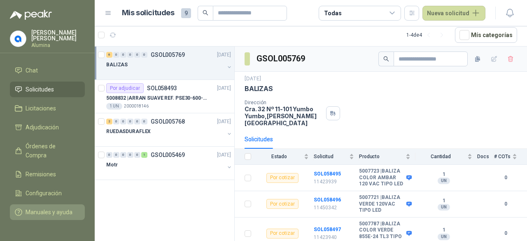
scroll to position [30, 0]
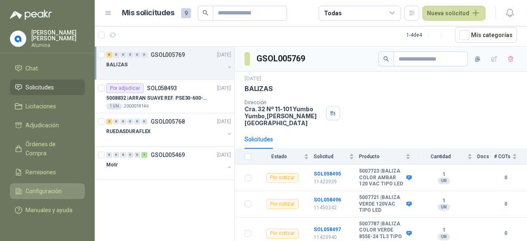
click at [44, 186] on span "Configuración" at bounding box center [44, 190] width 36 height 9
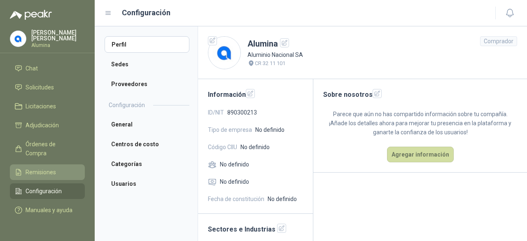
click at [43, 168] on link "Remisiones" at bounding box center [47, 172] width 75 height 16
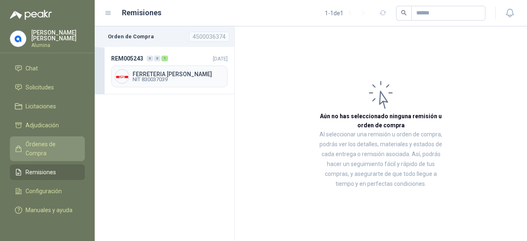
click at [43, 140] on span "Órdenes de Compra" at bounding box center [51, 149] width 51 height 18
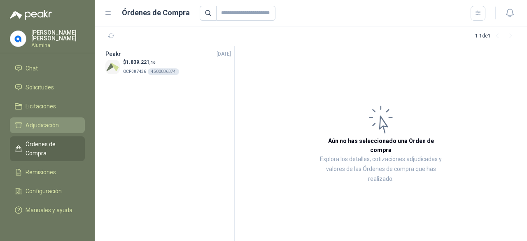
click at [44, 121] on span "Adjudicación" at bounding box center [42, 125] width 33 height 9
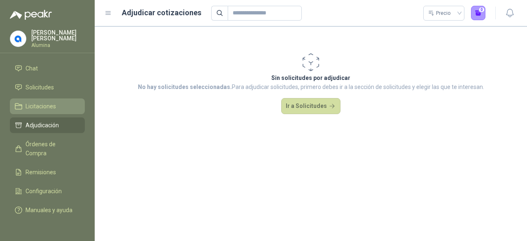
click at [48, 102] on span "Licitaciones" at bounding box center [41, 106] width 30 height 9
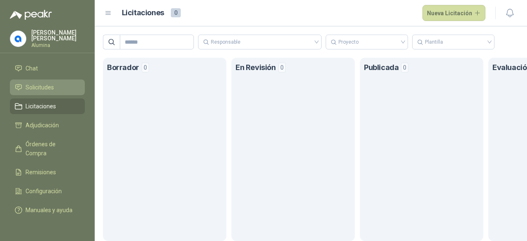
click at [50, 83] on span "Solicitudes" at bounding box center [40, 87] width 28 height 9
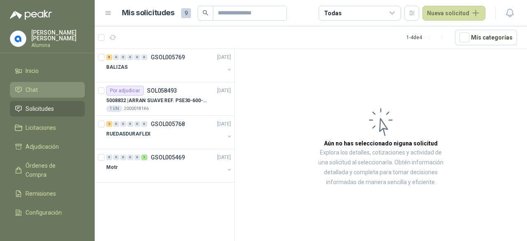
click at [52, 82] on link "Chat" at bounding box center [47, 90] width 75 height 16
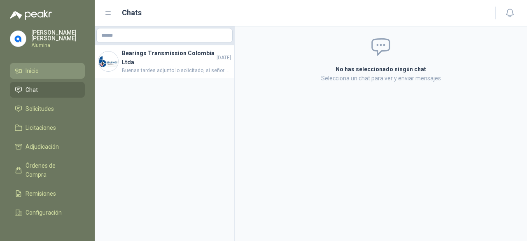
click at [42, 71] on li "Inicio" at bounding box center [47, 70] width 65 height 9
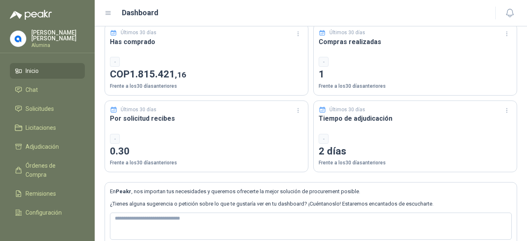
scroll to position [68, 0]
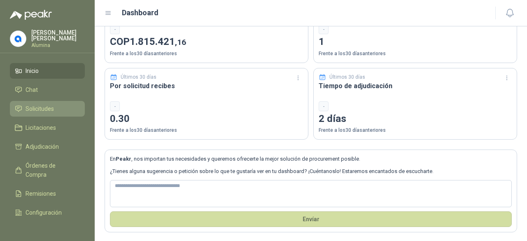
click at [55, 105] on li "Solicitudes" at bounding box center [47, 108] width 65 height 9
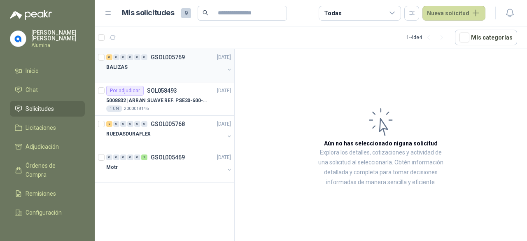
click at [230, 72] on button "button" at bounding box center [229, 69] width 7 height 7
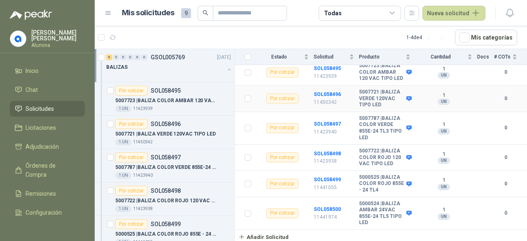
scroll to position [125, 0]
click at [226, 70] on button "button" at bounding box center [229, 69] width 7 height 7
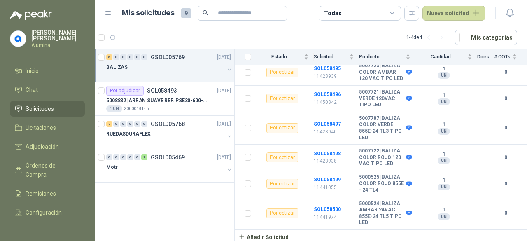
scroll to position [2, 0]
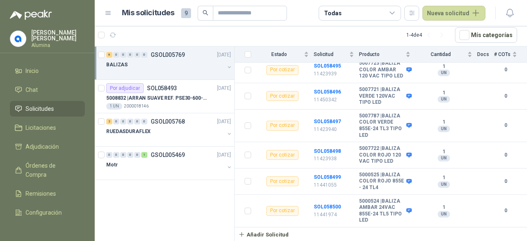
click at [182, 12] on span "9" at bounding box center [186, 13] width 10 height 10
click at [228, 68] on button "button" at bounding box center [229, 67] width 7 height 7
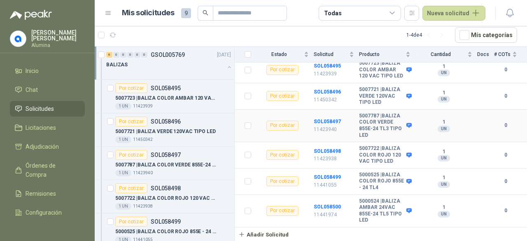
click at [415, 119] on div "1 UN" at bounding box center [443, 125] width 57 height 13
click at [165, 124] on div "Por cotizar SOL058496" at bounding box center [147, 121] width 65 height 10
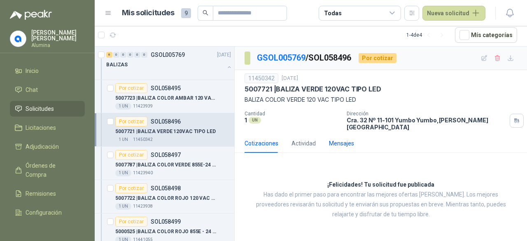
click at [349, 140] on div "Mensajes" at bounding box center [341, 143] width 25 height 9
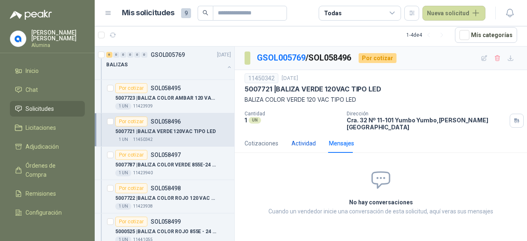
click at [300, 139] on div "Actividad" at bounding box center [303, 143] width 24 height 9
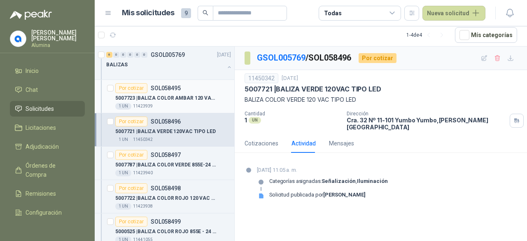
click at [175, 98] on p "5007723 | BALIZA COLOR AMBAR 120 VAC TIPO LED" at bounding box center [166, 98] width 102 height 8
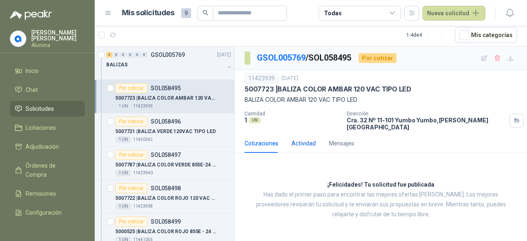
click at [301, 139] on div "Actividad" at bounding box center [303, 143] width 24 height 9
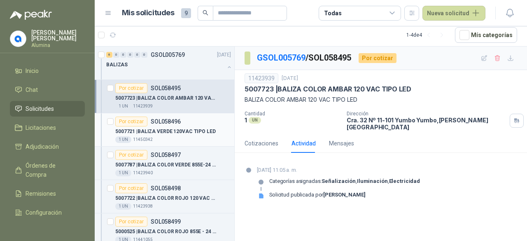
click at [195, 131] on p "5007721 | BALIZA VERDE 120VAC TIPO LED" at bounding box center [165, 132] width 100 height 8
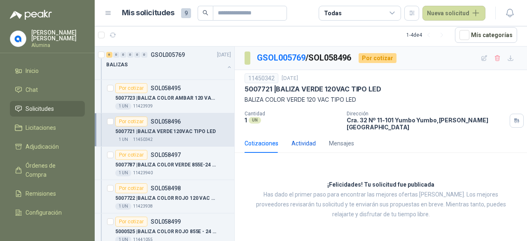
click at [297, 139] on div "Actividad" at bounding box center [303, 143] width 24 height 9
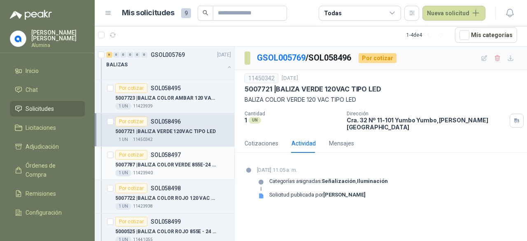
click at [175, 157] on p "SOL058497" at bounding box center [166, 155] width 30 height 6
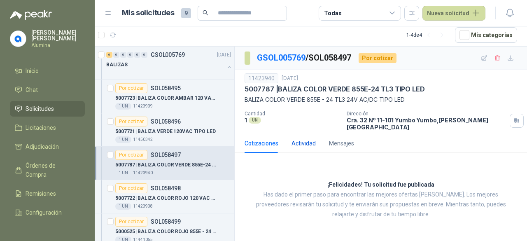
click at [304, 139] on div "Actividad" at bounding box center [303, 143] width 24 height 9
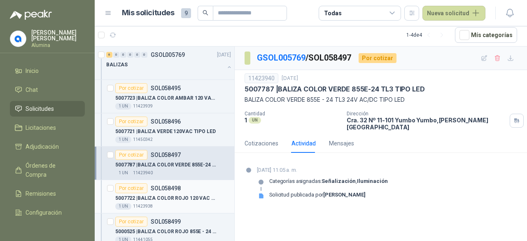
click at [203, 188] on div "Por cotizar SOL058498" at bounding box center [173, 188] width 116 height 10
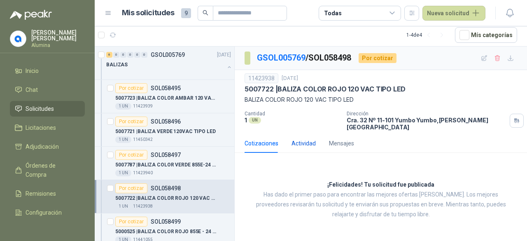
click at [301, 139] on div "Actividad" at bounding box center [303, 143] width 24 height 9
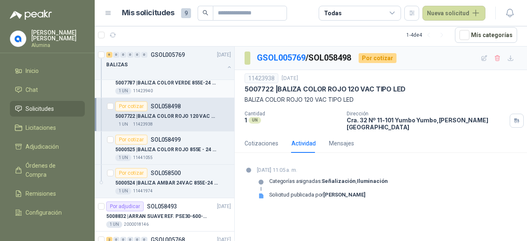
scroll to position [82, 0]
click at [184, 151] on p "5000525 | BALIZA COLOR ROJO 855E - 24 TL4" at bounding box center [166, 149] width 102 height 8
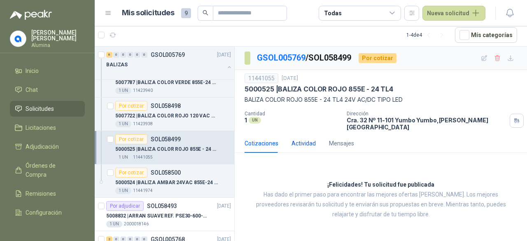
click at [296, 140] on div "Actividad" at bounding box center [303, 143] width 24 height 9
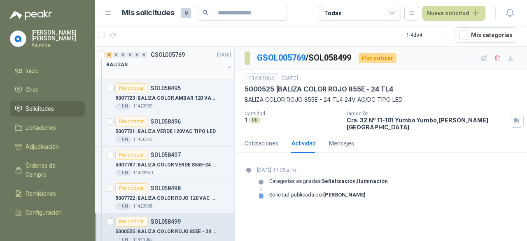
click at [226, 69] on icon "button" at bounding box center [229, 67] width 6 height 6
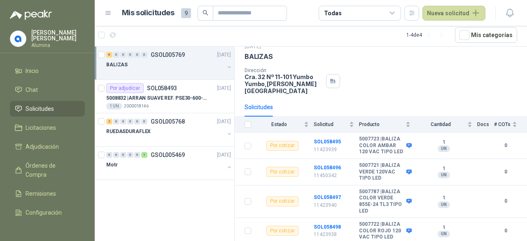
scroll to position [82, 0]
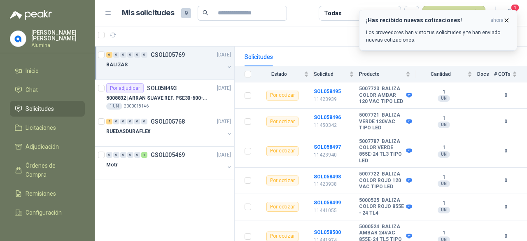
click at [462, 29] on p "Los proveedores han visto tus solicitudes y te han enviado nuevas cotizaciones." at bounding box center [438, 36] width 144 height 15
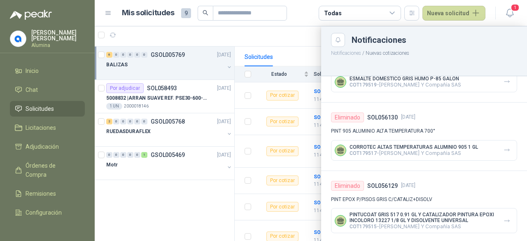
scroll to position [255, 0]
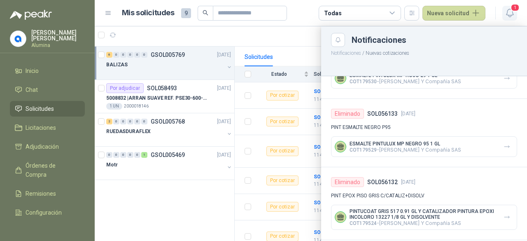
click at [511, 13] on icon "button" at bounding box center [510, 13] width 10 height 10
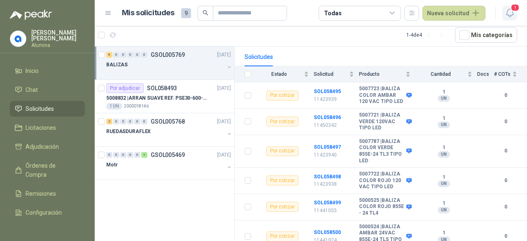
click at [511, 13] on icon "button" at bounding box center [510, 13] width 10 height 10
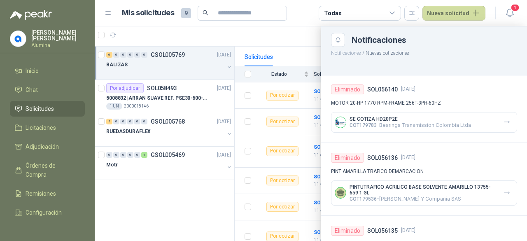
scroll to position [0, 0]
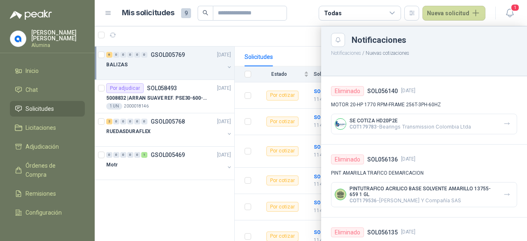
click at [348, 54] on button "Notificaciones" at bounding box center [346, 53] width 30 height 6
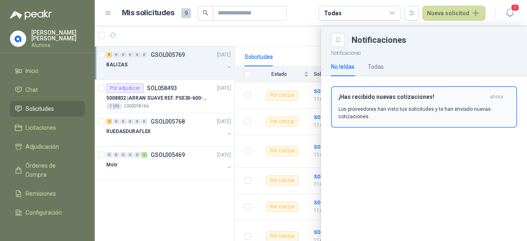
click at [423, 110] on p "Los proveedores han visto tus solicitudes y te han enviado nuevas cotizaciones." at bounding box center [423, 112] width 171 height 15
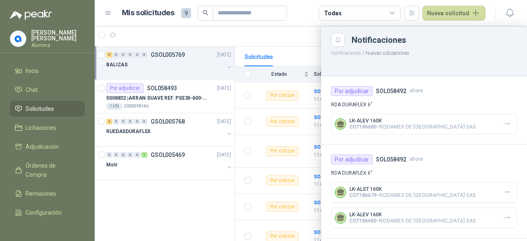
click at [177, 126] on div at bounding box center [311, 133] width 432 height 214
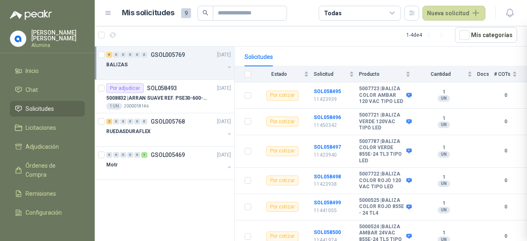
click at [177, 126] on div at bounding box center [311, 133] width 432 height 214
click at [226, 128] on div "RUEDASDURAFLEX" at bounding box center [169, 134] width 126 height 16
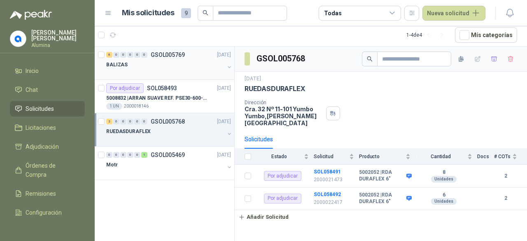
click at [230, 135] on button "button" at bounding box center [229, 133] width 7 height 7
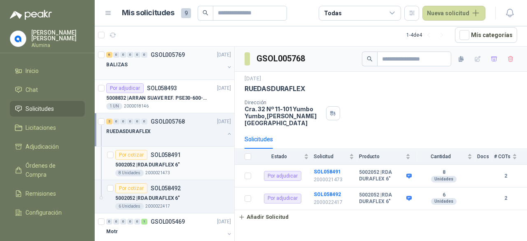
click at [208, 160] on div "5002052 | RDA DURAFLEX 6"" at bounding box center [173, 165] width 116 height 10
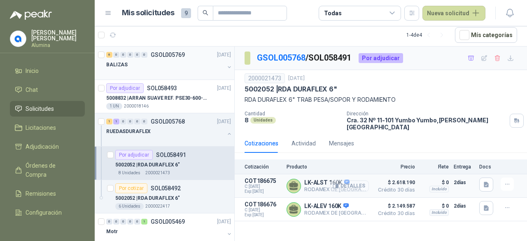
click at [359, 180] on button "Detalles" at bounding box center [349, 185] width 39 height 11
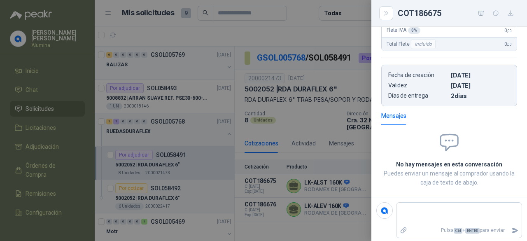
scroll to position [82, 0]
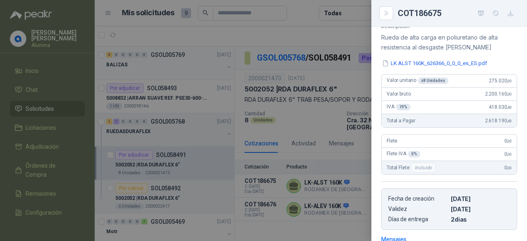
click at [350, 153] on div at bounding box center [263, 120] width 527 height 241
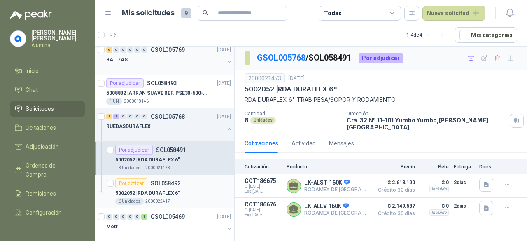
scroll to position [0, 0]
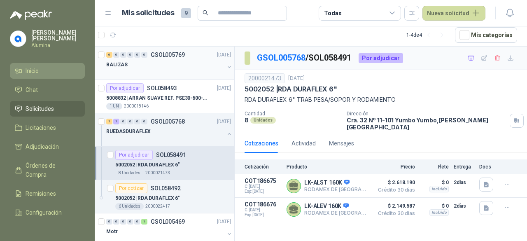
click at [40, 76] on link "Inicio" at bounding box center [47, 71] width 75 height 16
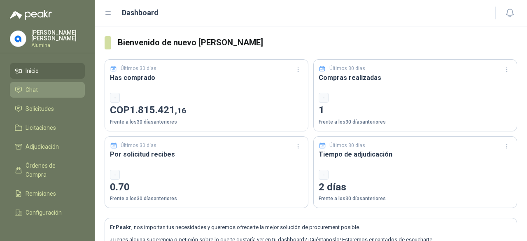
click at [40, 92] on li "Chat" at bounding box center [47, 89] width 65 height 9
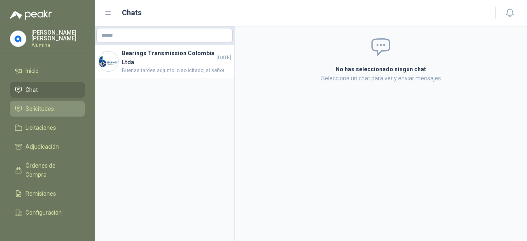
click at [42, 107] on span "Solicitudes" at bounding box center [40, 108] width 28 height 9
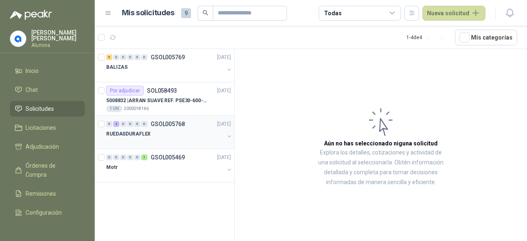
click at [228, 133] on button "button" at bounding box center [229, 136] width 7 height 7
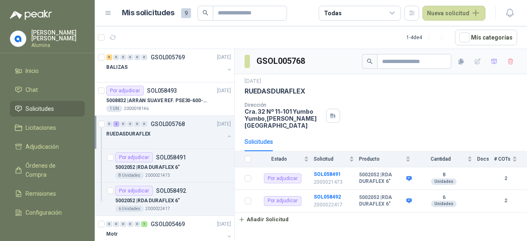
click at [226, 137] on button "button" at bounding box center [229, 136] width 7 height 7
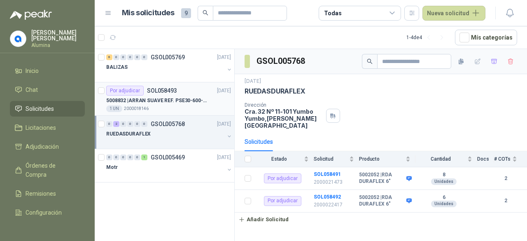
click at [218, 97] on div "5008832 | ARRAN SUAVE REF. PSE30-600-70 20HP-30A" at bounding box center [168, 100] width 125 height 10
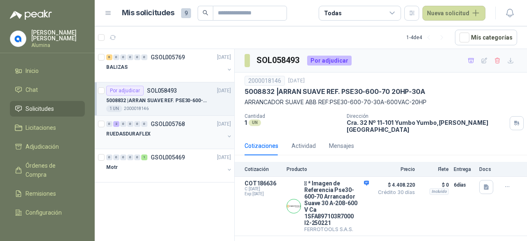
click at [228, 135] on button "button" at bounding box center [229, 136] width 7 height 7
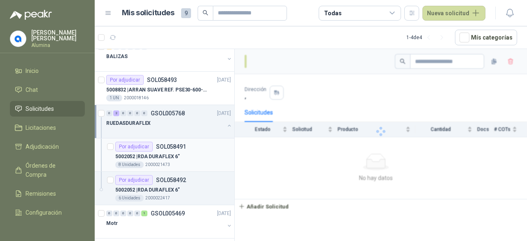
scroll to position [16, 0]
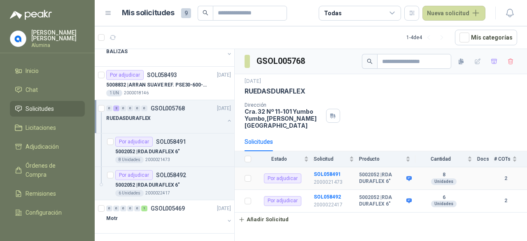
click at [501, 175] on b "2" at bounding box center [505, 179] width 23 height 8
click at [505, 175] on b "2" at bounding box center [505, 179] width 23 height 8
click at [349, 167] on td "SOL058491 2000021473" at bounding box center [336, 178] width 45 height 23
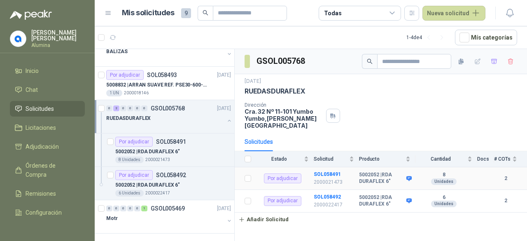
drag, startPoint x: 349, startPoint y: 167, endPoint x: 344, endPoint y: 167, distance: 5.8
click at [349, 167] on td "SOL058491 2000021473" at bounding box center [336, 178] width 45 height 23
click at [333, 171] on b "SOL058491" at bounding box center [327, 174] width 27 height 6
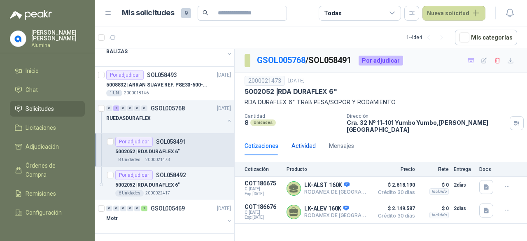
click at [291, 141] on div "Actividad" at bounding box center [303, 145] width 24 height 9
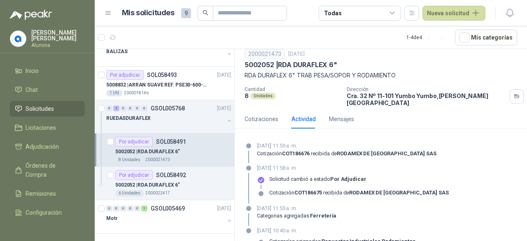
scroll to position [50, 0]
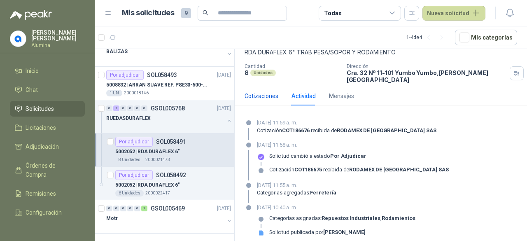
click at [266, 93] on div "Cotizaciones" at bounding box center [261, 95] width 34 height 9
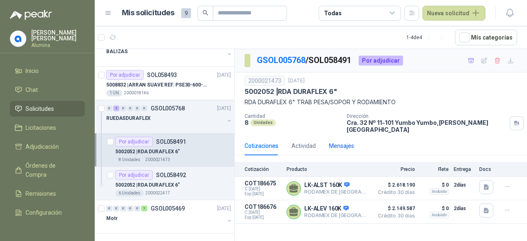
click at [338, 141] on div "Mensajes" at bounding box center [341, 145] width 25 height 9
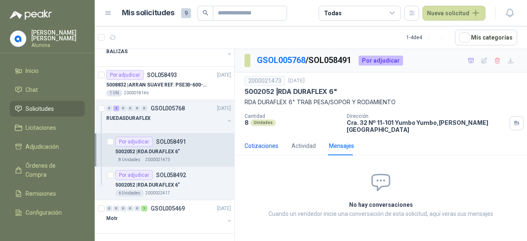
click at [266, 141] on div "Cotizaciones" at bounding box center [261, 145] width 34 height 9
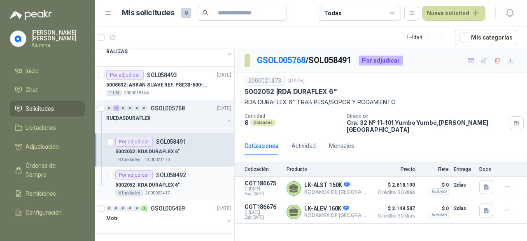
click at [168, 177] on div "Por adjudicar SOL058492" at bounding box center [150, 175] width 71 height 10
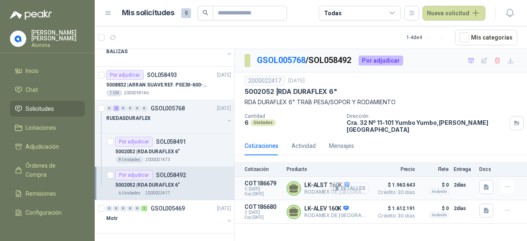
click at [356, 183] on button "Detalles" at bounding box center [349, 188] width 39 height 11
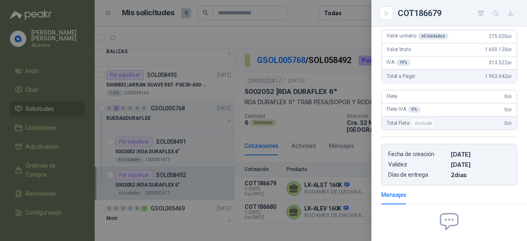
scroll to position [123, 0]
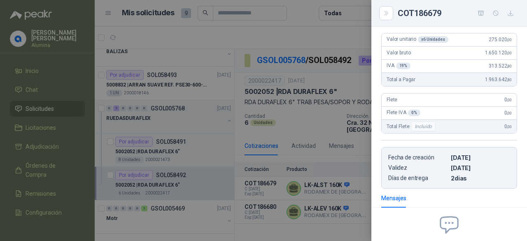
click at [179, 179] on div at bounding box center [263, 120] width 527 height 241
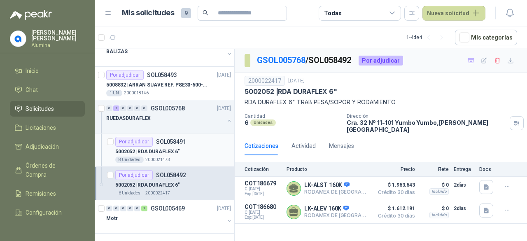
scroll to position [0, 0]
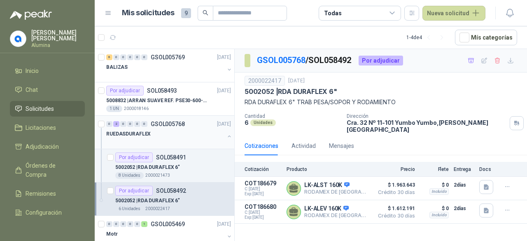
click at [226, 140] on div at bounding box center [229, 137] width 7 height 8
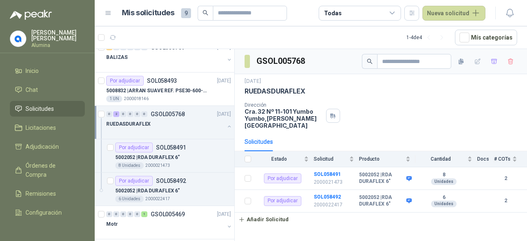
scroll to position [16, 0]
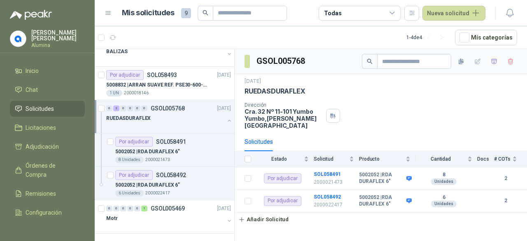
click at [226, 119] on button "button" at bounding box center [229, 120] width 7 height 7
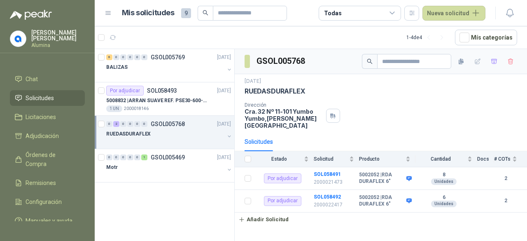
scroll to position [0, 0]
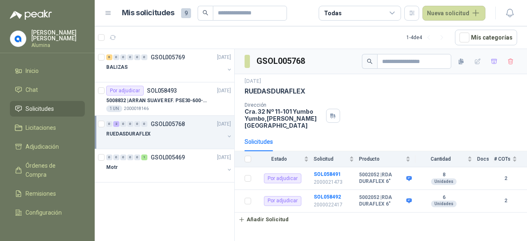
click at [48, 37] on p "[PERSON_NAME]" at bounding box center [58, 36] width 54 height 12
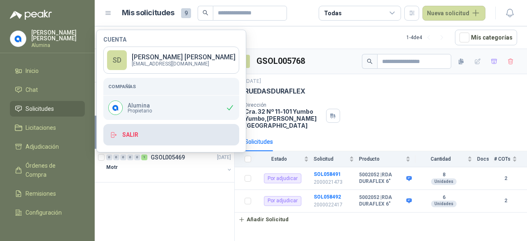
click at [132, 133] on button "Salir" at bounding box center [171, 134] width 136 height 21
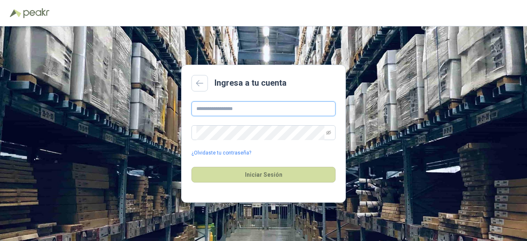
type input "**********"
